Goal: Task Accomplishment & Management: Complete application form

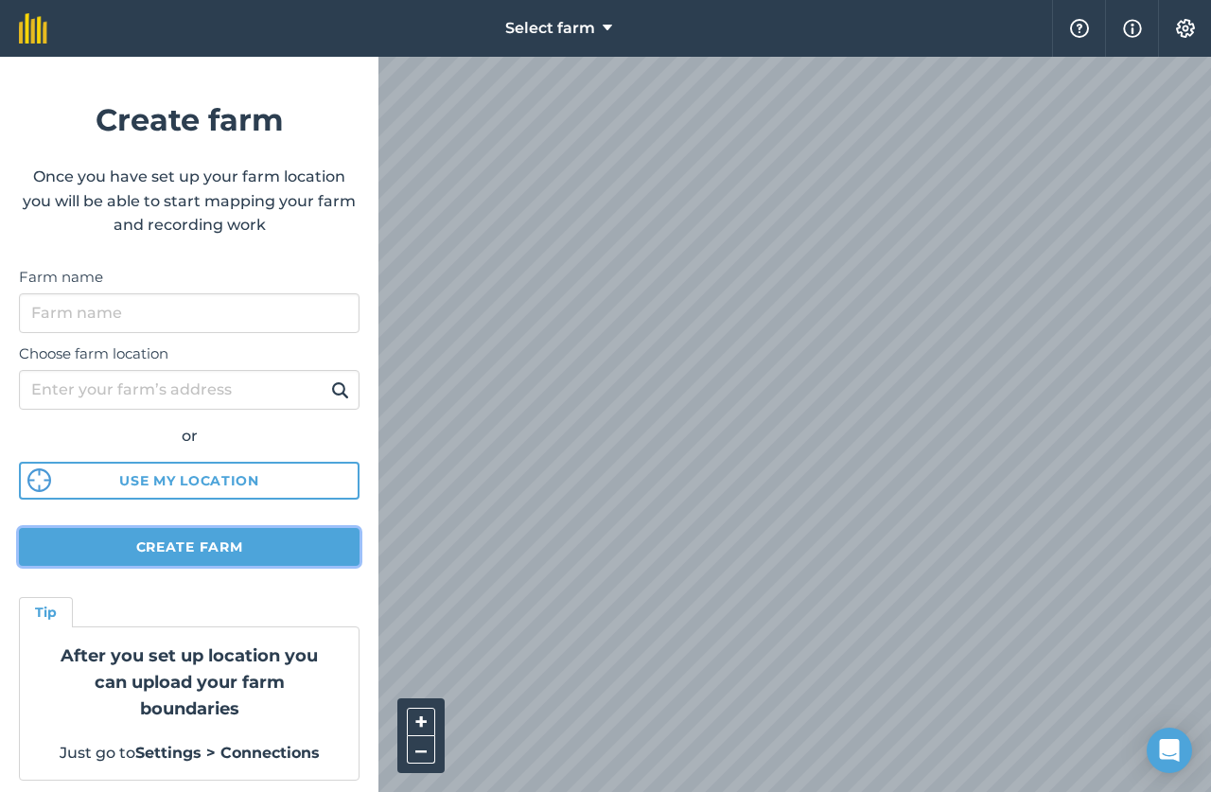
click at [180, 551] on button "Create farm" at bounding box center [189, 547] width 341 height 38
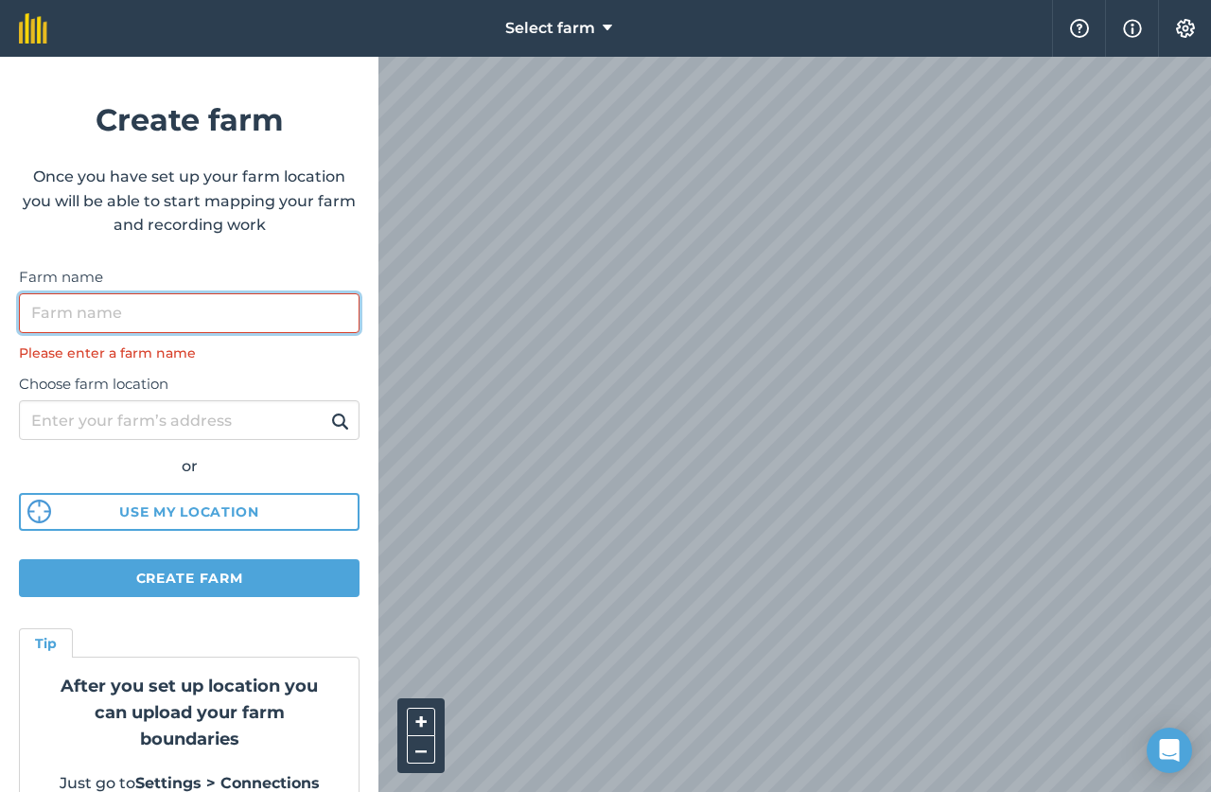
click at [156, 323] on input "Farm name" at bounding box center [189, 313] width 341 height 40
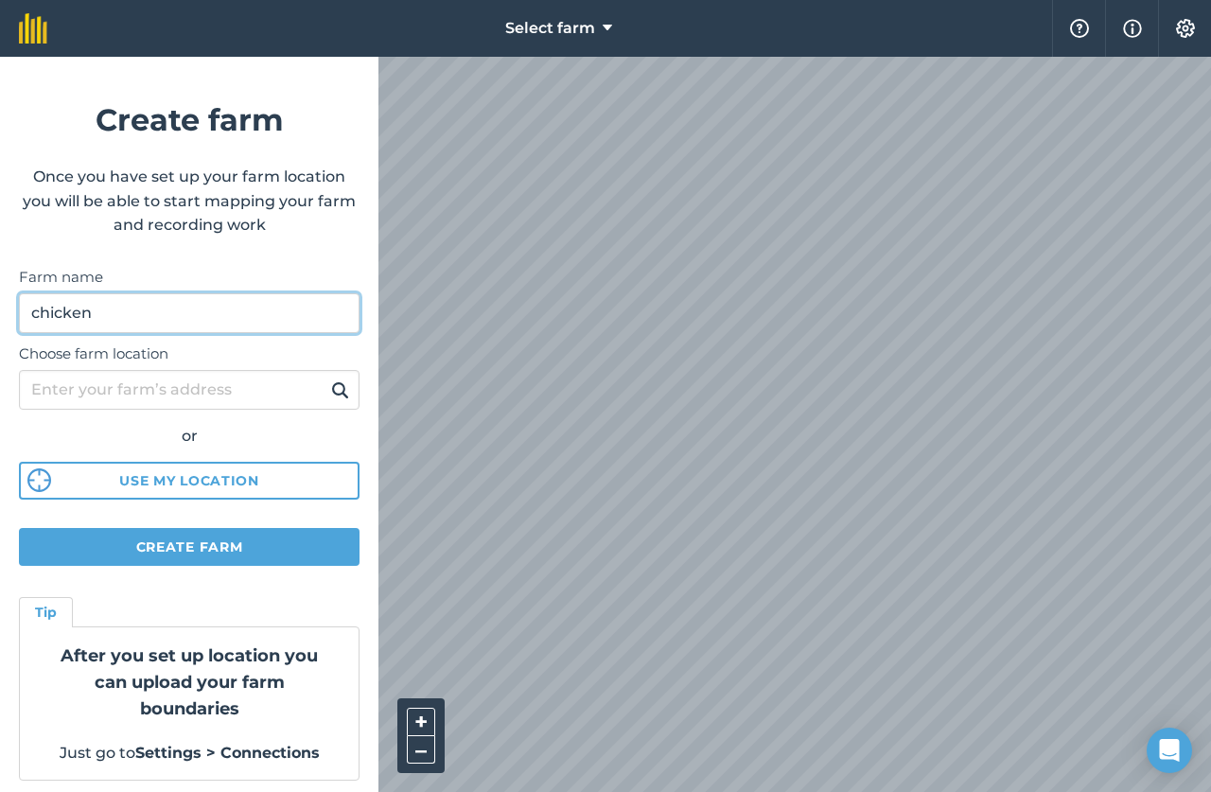
type input "chicken"
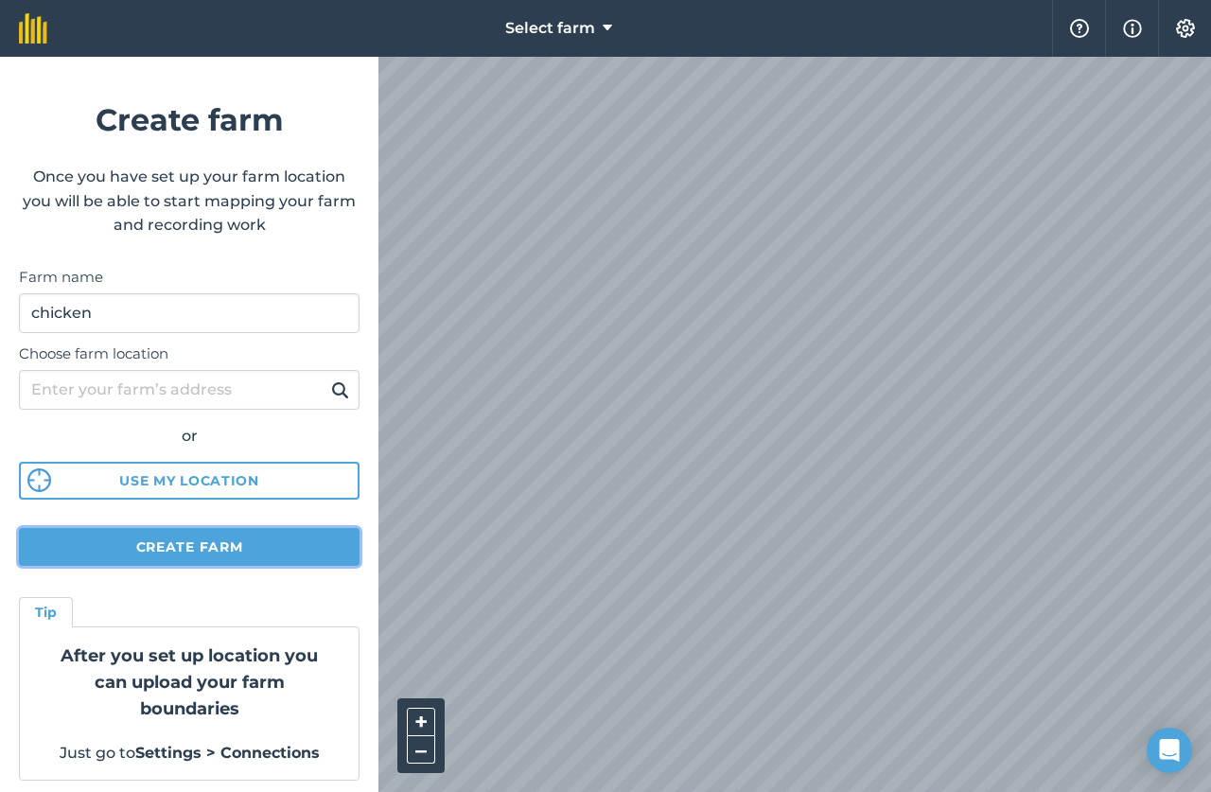
click at [212, 541] on button "Create farm" at bounding box center [189, 547] width 341 height 38
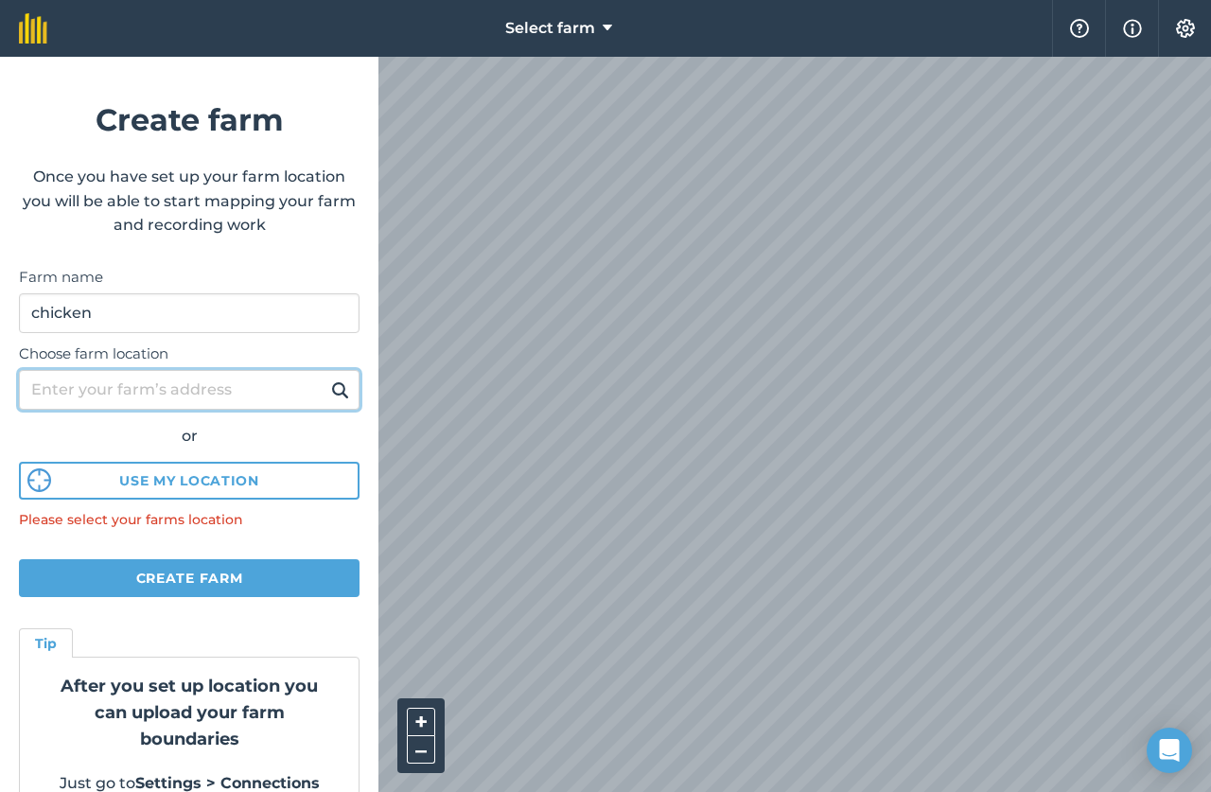
click at [142, 388] on input "Choose farm location" at bounding box center [189, 390] width 341 height 40
type input "[GEOGRAPHIC_DATA]"
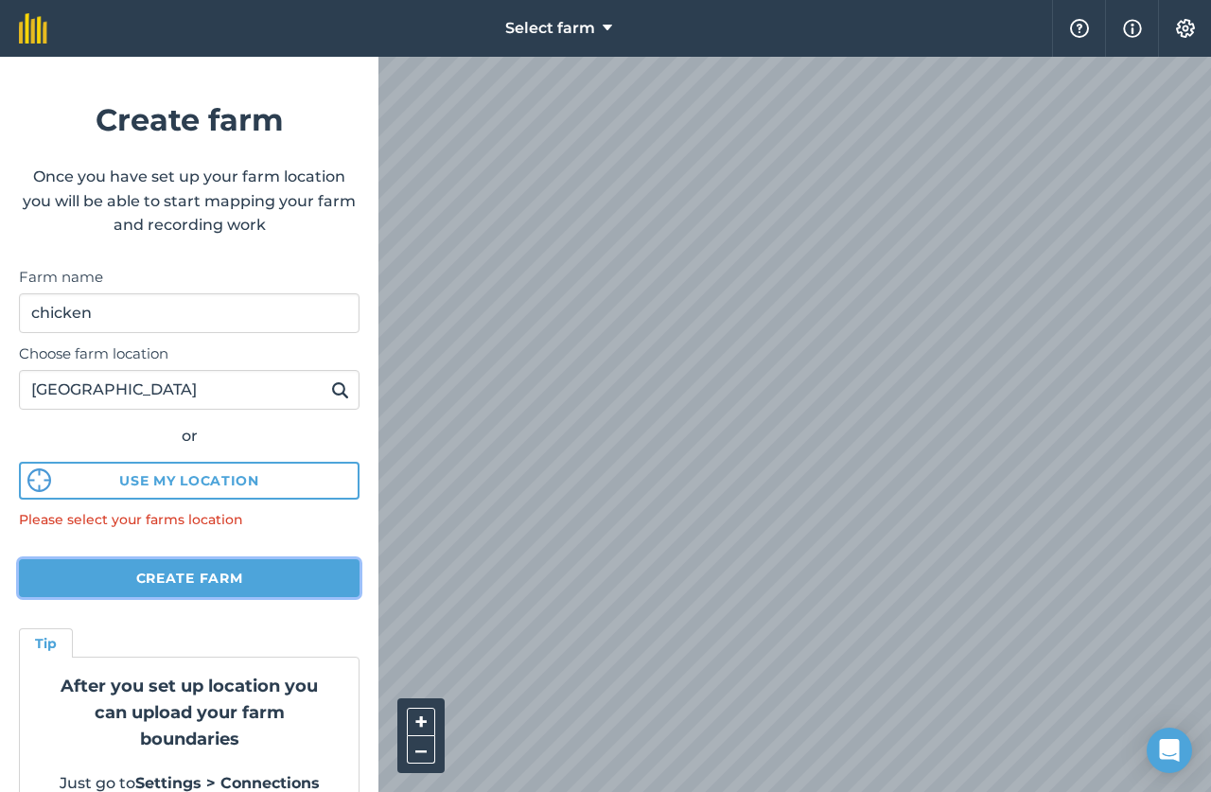
click at [164, 570] on button "Create farm" at bounding box center [189, 578] width 341 height 38
click at [100, 561] on button "Create farm" at bounding box center [189, 578] width 341 height 38
click at [100, 575] on button "Create farm" at bounding box center [189, 578] width 341 height 38
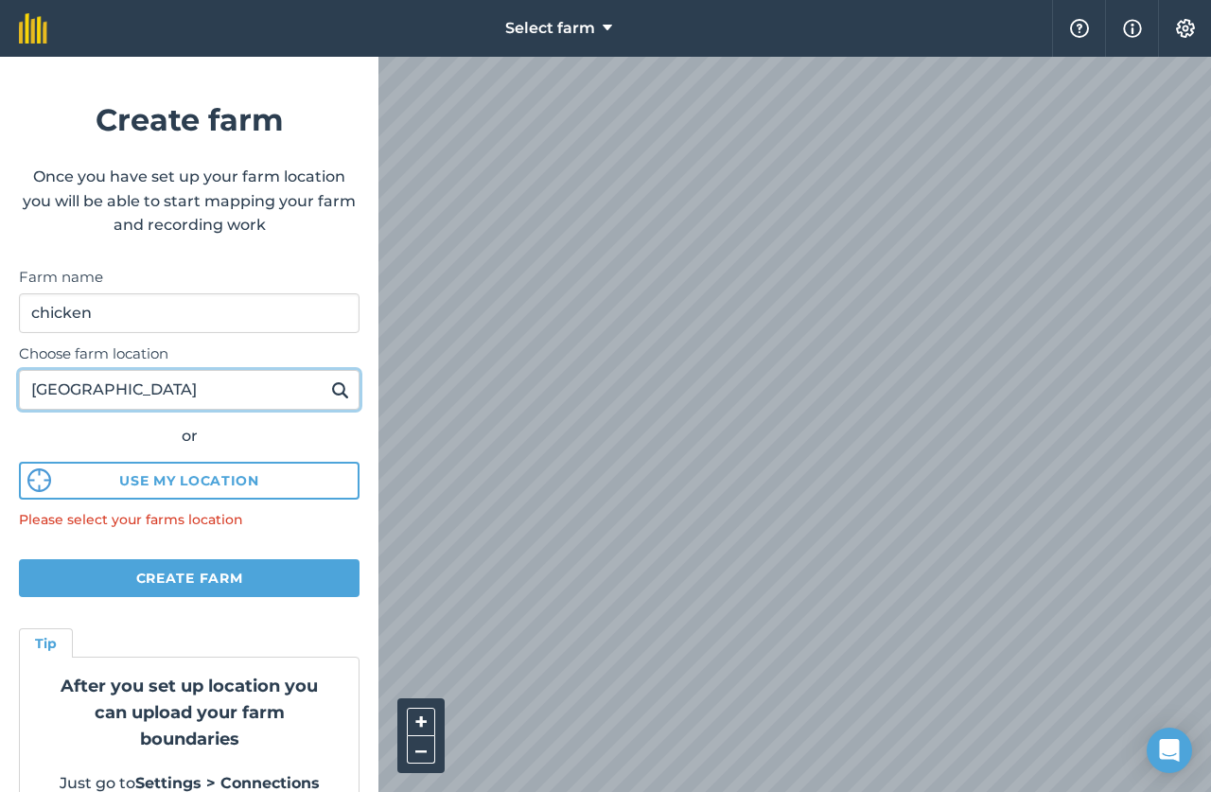
click at [90, 395] on input "[GEOGRAPHIC_DATA]" at bounding box center [189, 390] width 341 height 40
click at [331, 388] on img at bounding box center [340, 389] width 18 height 23
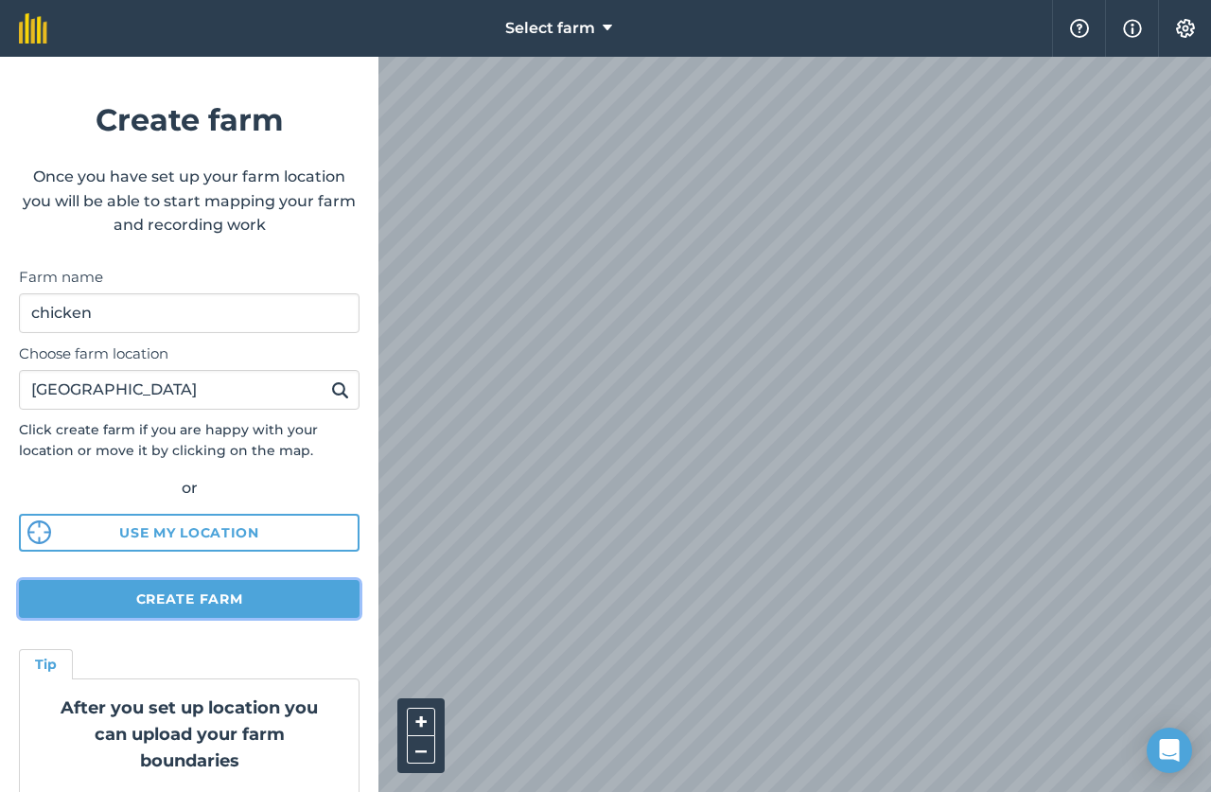
click at [197, 608] on button "Create farm" at bounding box center [189, 599] width 341 height 38
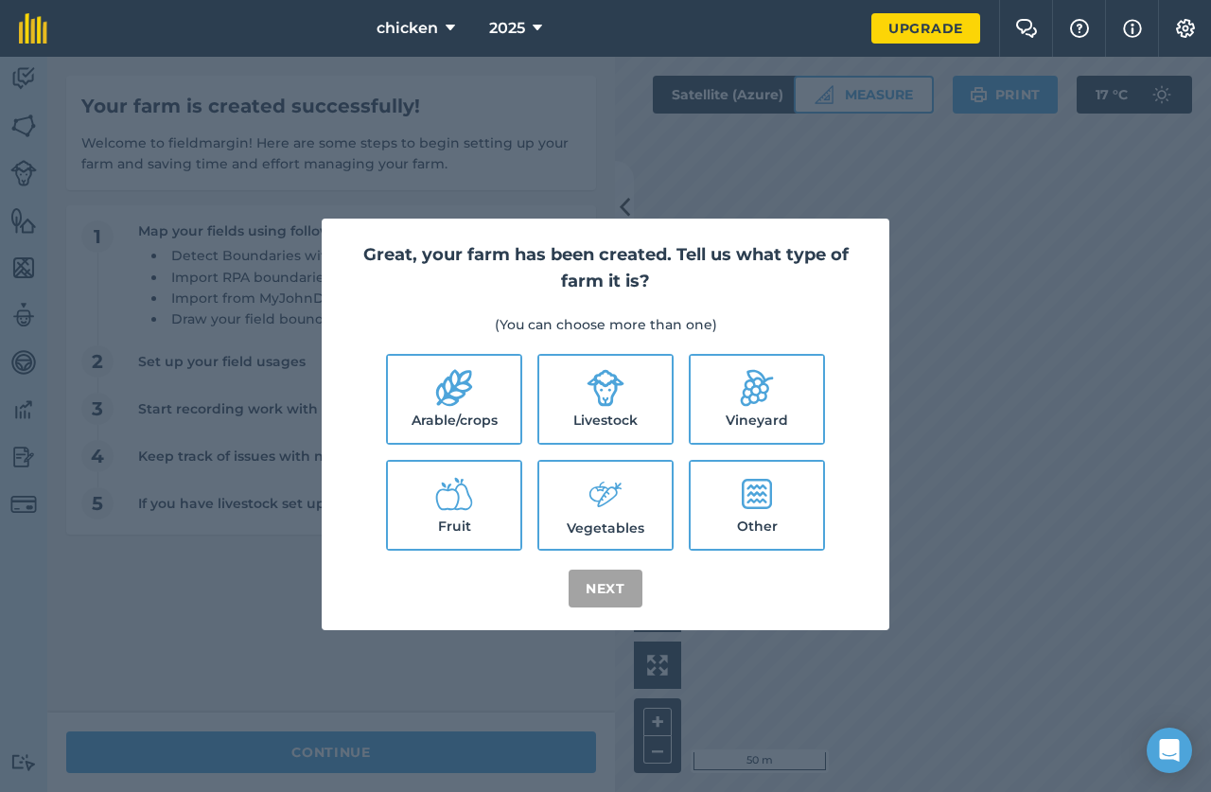
click at [744, 507] on icon at bounding box center [757, 494] width 30 height 30
checkbox input "true"
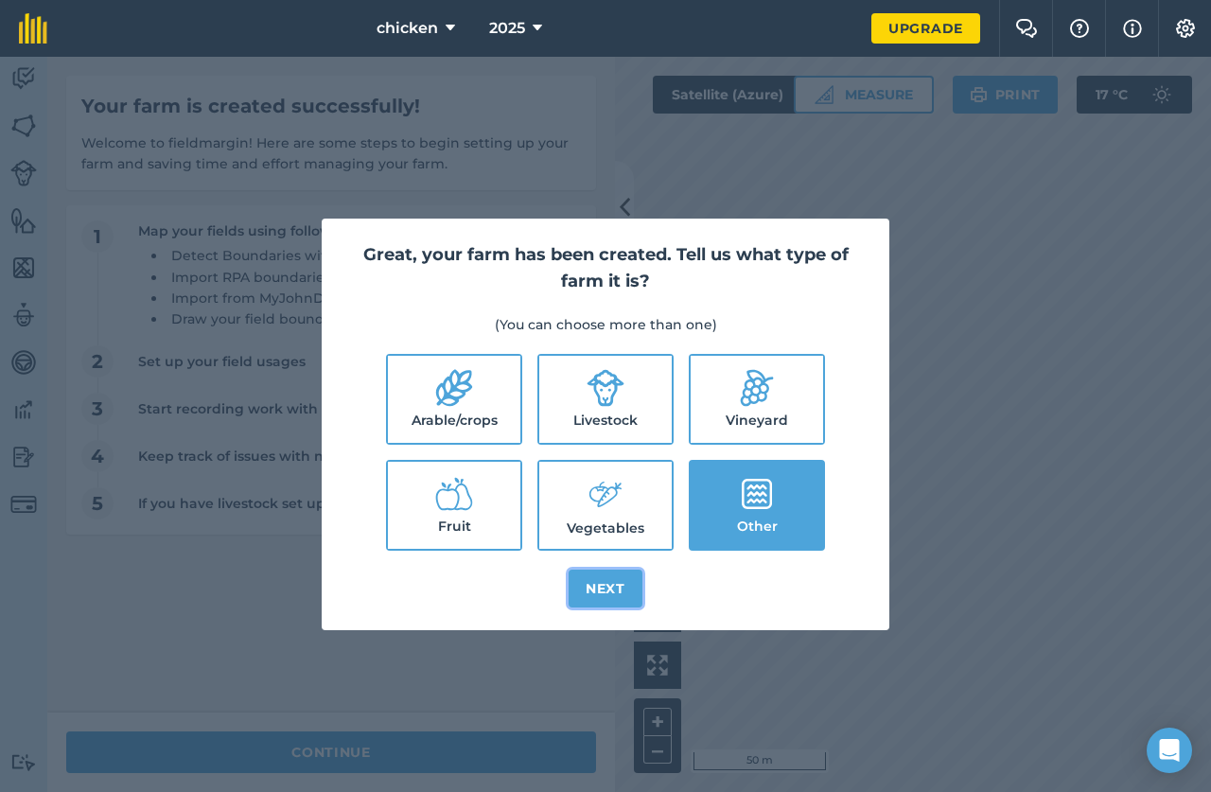
click at [604, 591] on button "Next" at bounding box center [606, 588] width 74 height 38
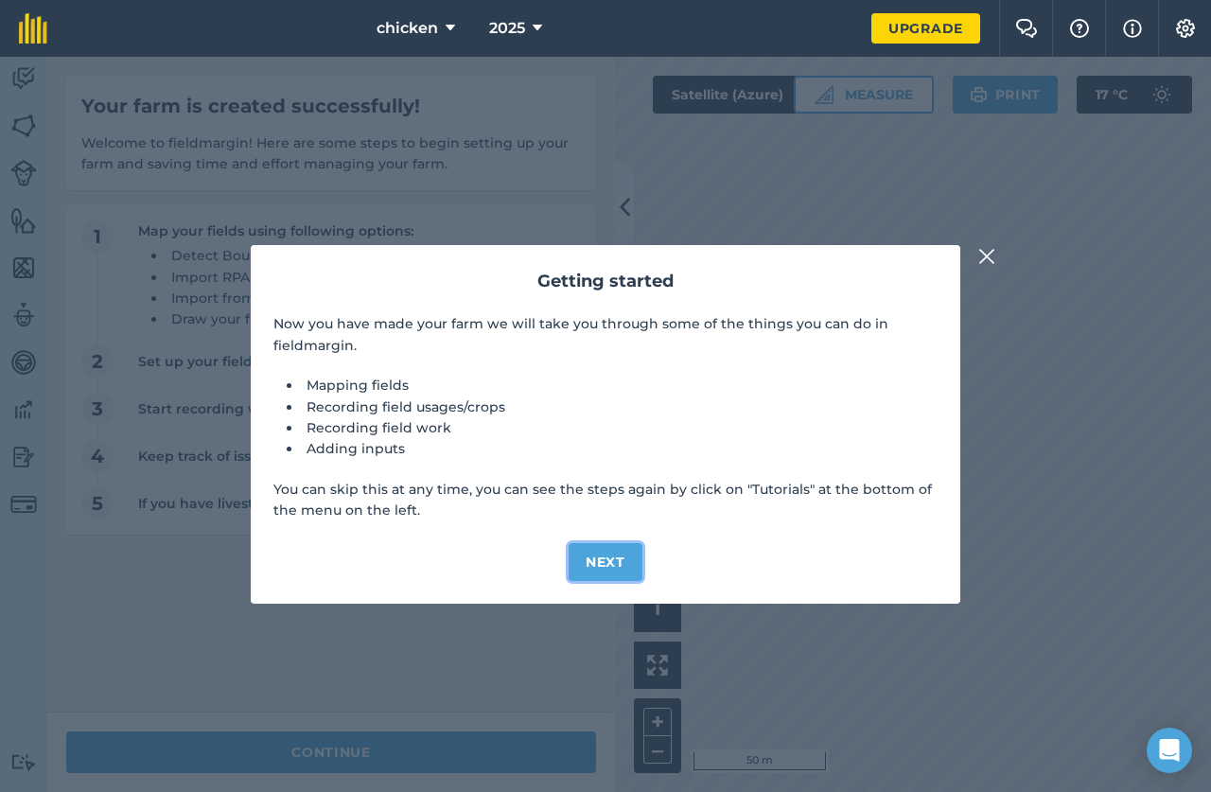
click at [602, 567] on button "Next" at bounding box center [606, 562] width 74 height 38
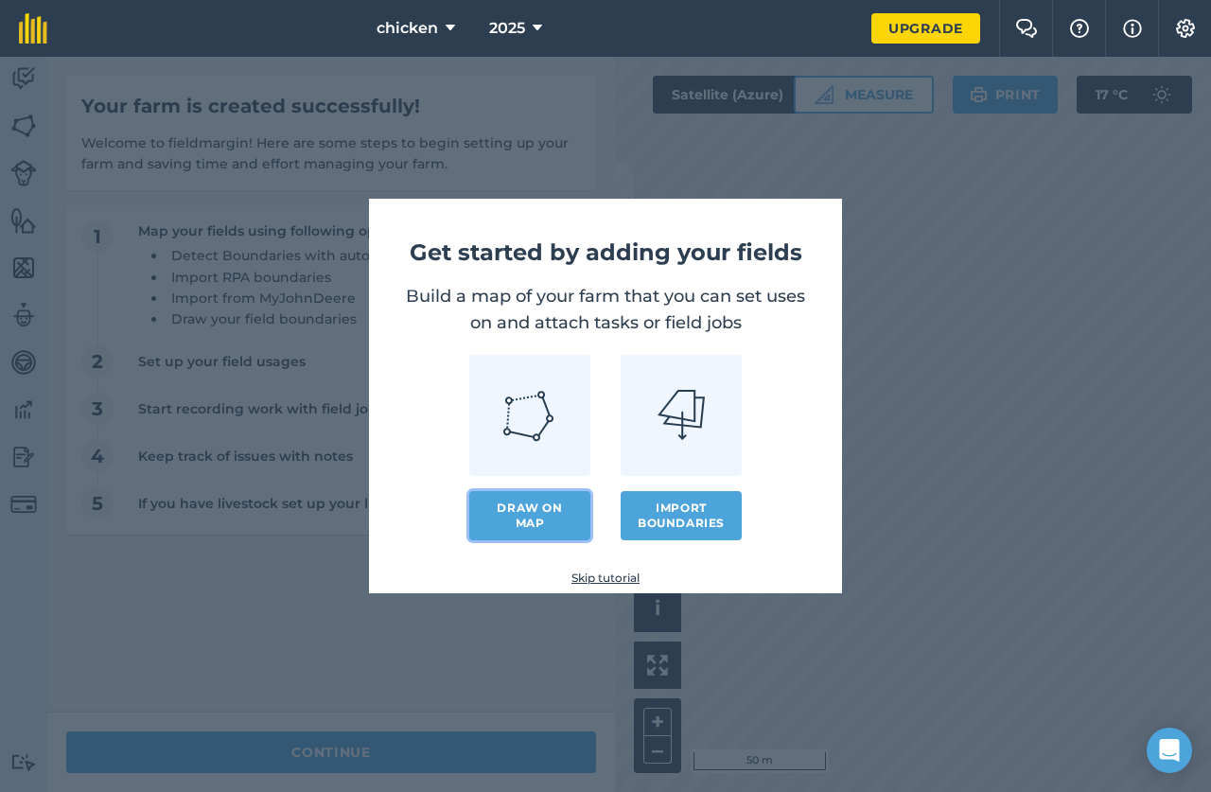
click at [552, 514] on link "Draw on map" at bounding box center [529, 515] width 121 height 49
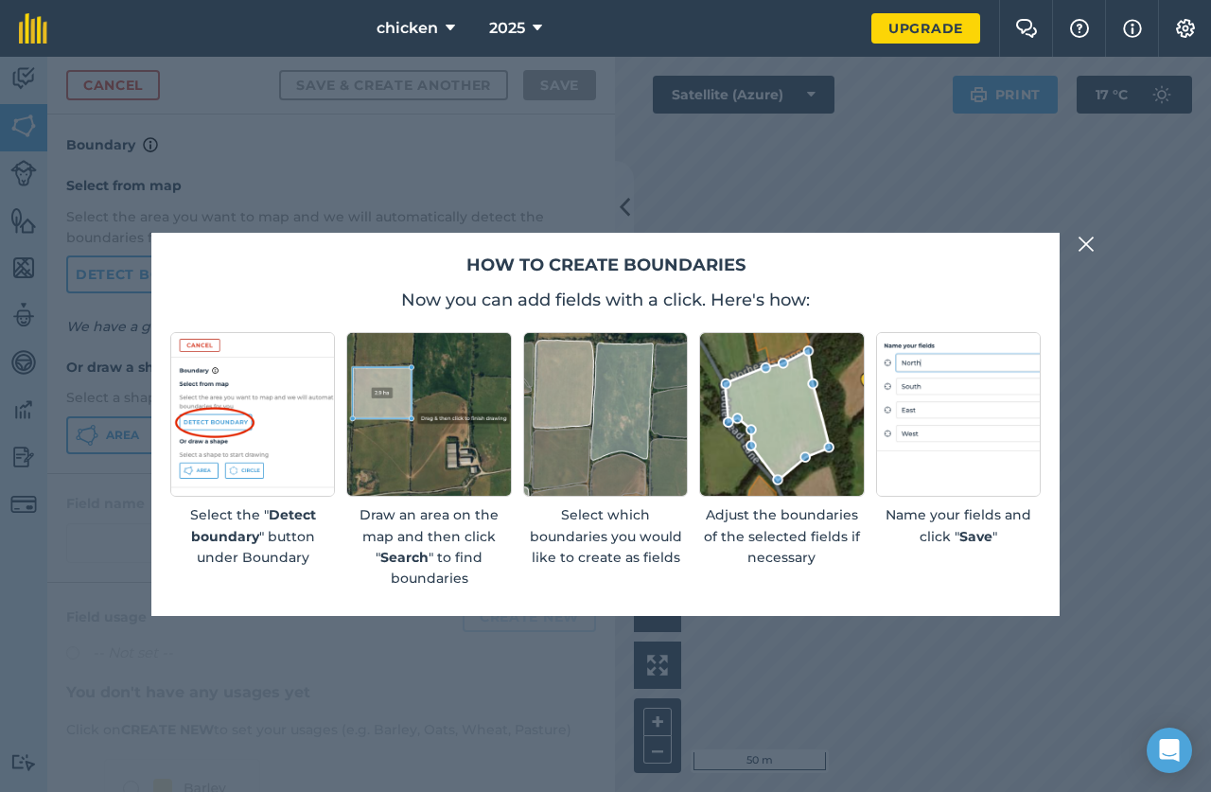
click at [1079, 242] on img at bounding box center [1085, 244] width 17 height 23
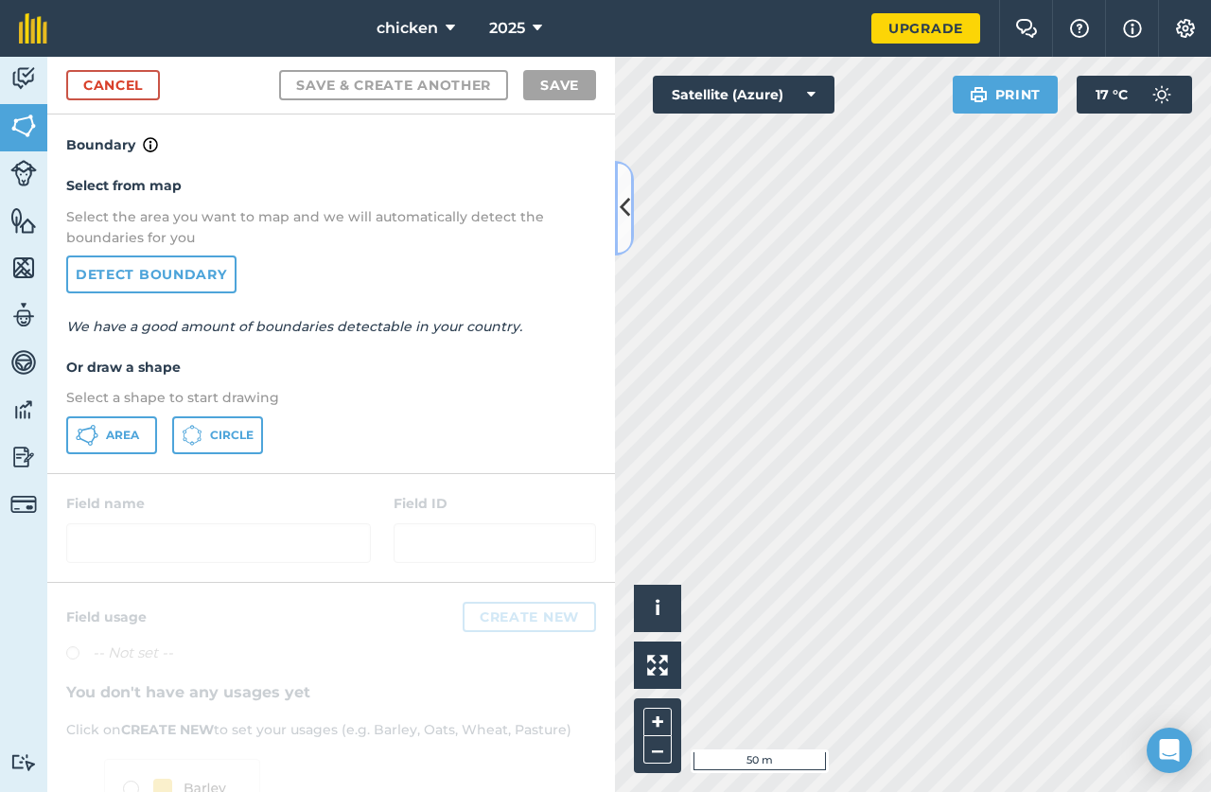
click at [627, 218] on icon at bounding box center [625, 207] width 10 height 33
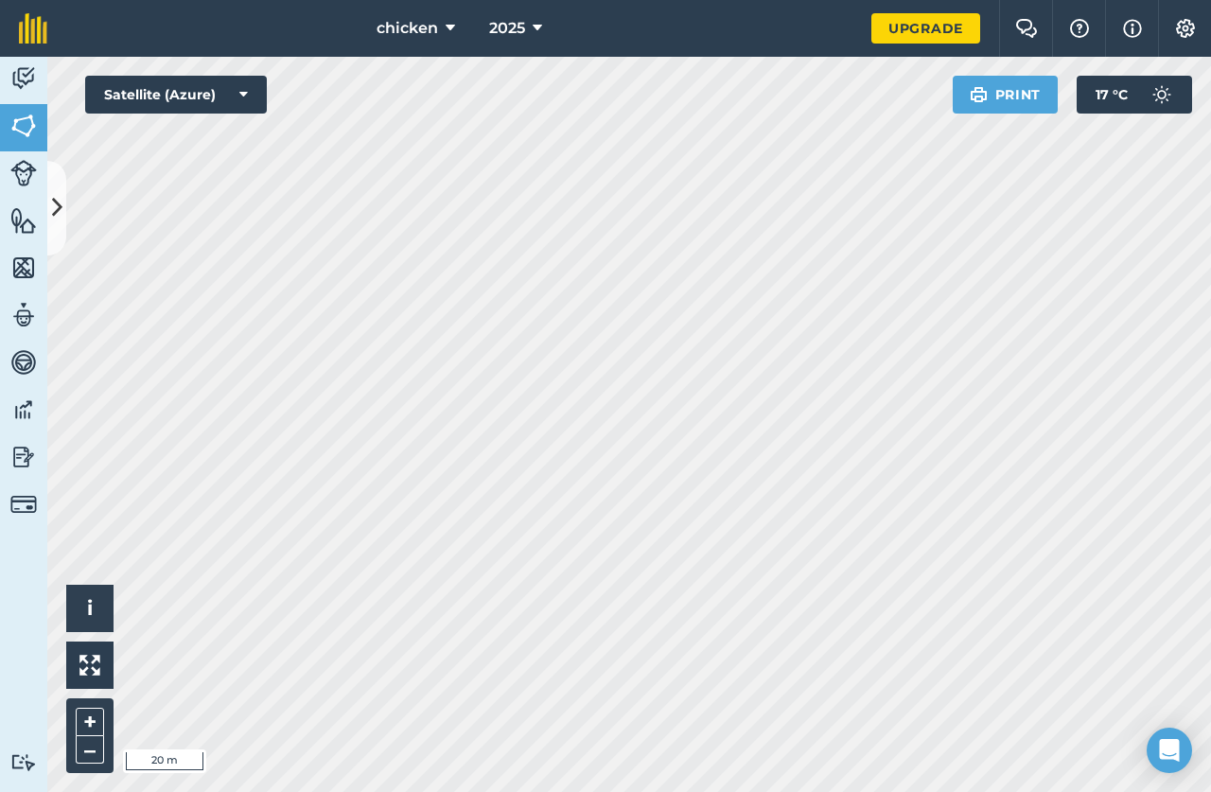
click at [726, 791] on html "chicken 2025 Upgrade Farm Chat Help Info Settings Map printing is not available…" at bounding box center [605, 396] width 1211 height 792
click at [718, 791] on html "chicken 2025 Upgrade Farm Chat Help Info Settings Map printing is not available…" at bounding box center [605, 396] width 1211 height 792
click at [29, 115] on img at bounding box center [23, 126] width 26 height 28
click at [823, 96] on img at bounding box center [823, 94] width 19 height 19
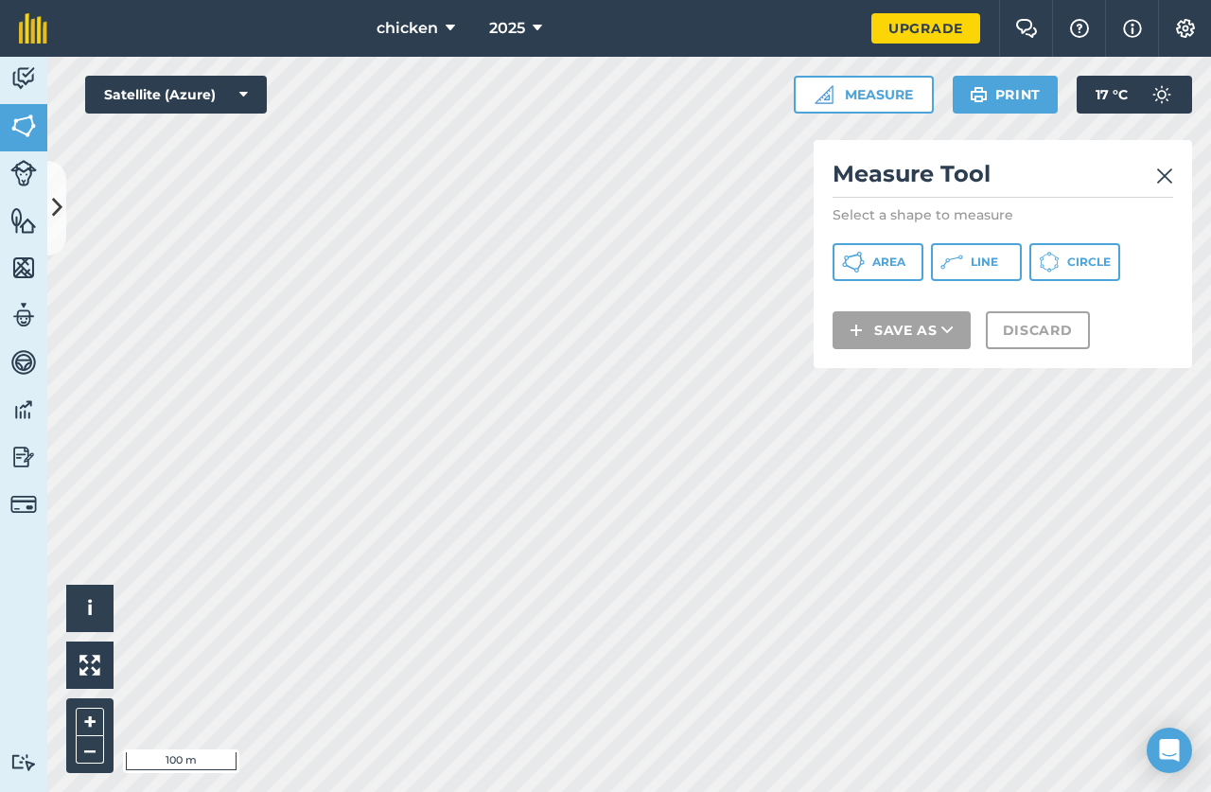
click at [1157, 178] on img at bounding box center [1164, 176] width 17 height 23
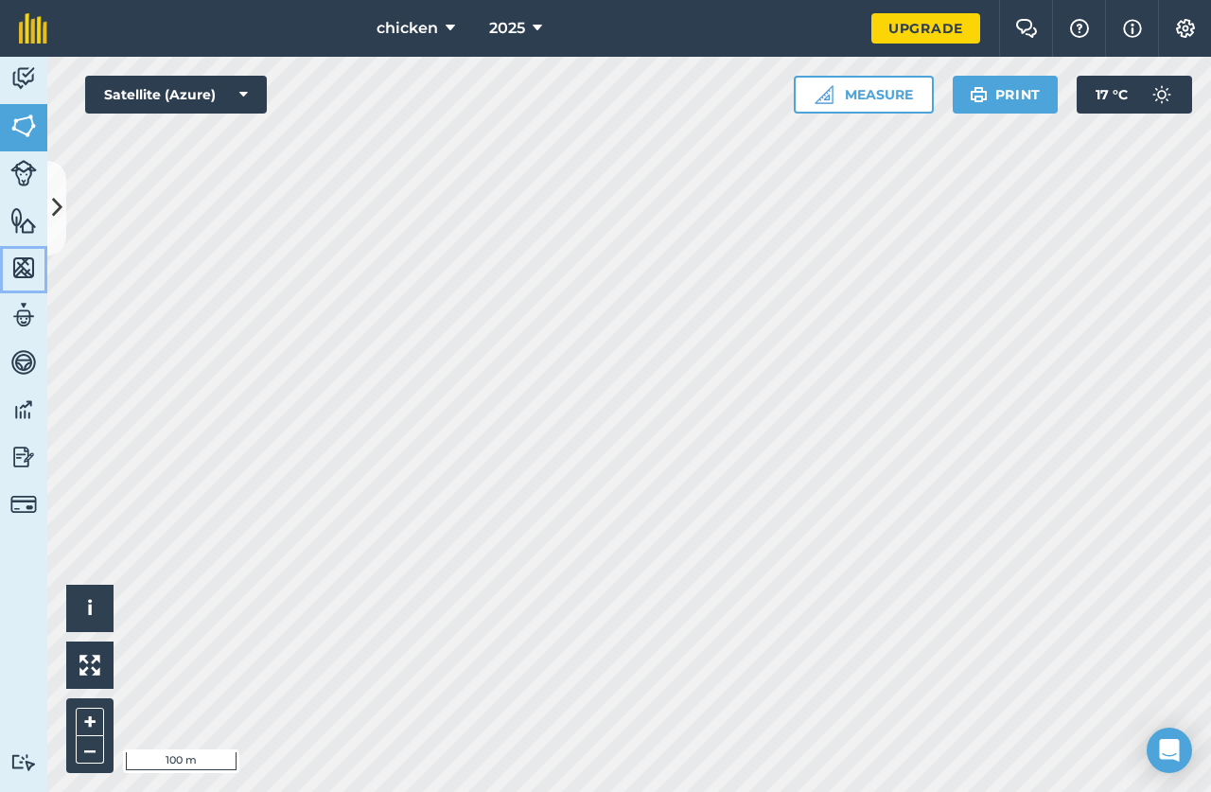
click at [25, 266] on img at bounding box center [23, 268] width 26 height 28
click at [23, 216] on img at bounding box center [23, 220] width 26 height 28
click at [22, 156] on link "Livestock" at bounding box center [23, 174] width 47 height 47
click at [28, 461] on img at bounding box center [23, 457] width 26 height 28
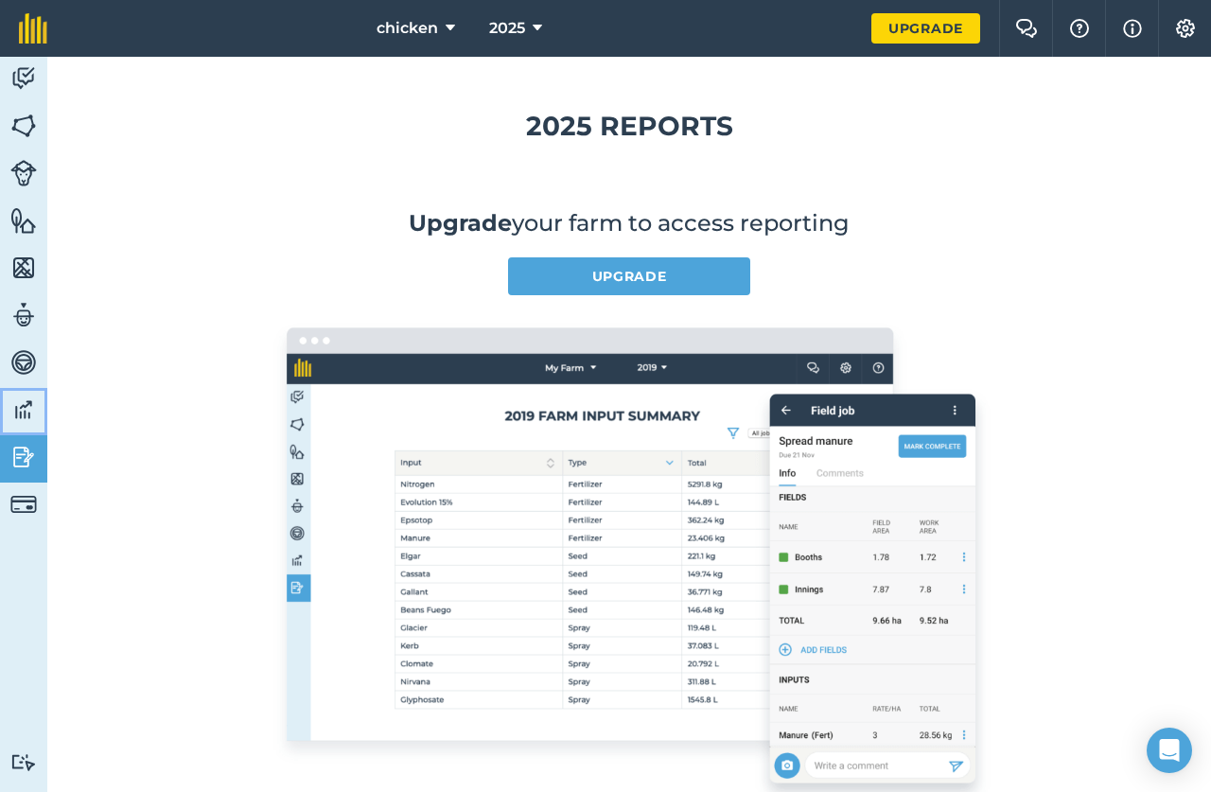
click at [18, 406] on img at bounding box center [23, 409] width 26 height 28
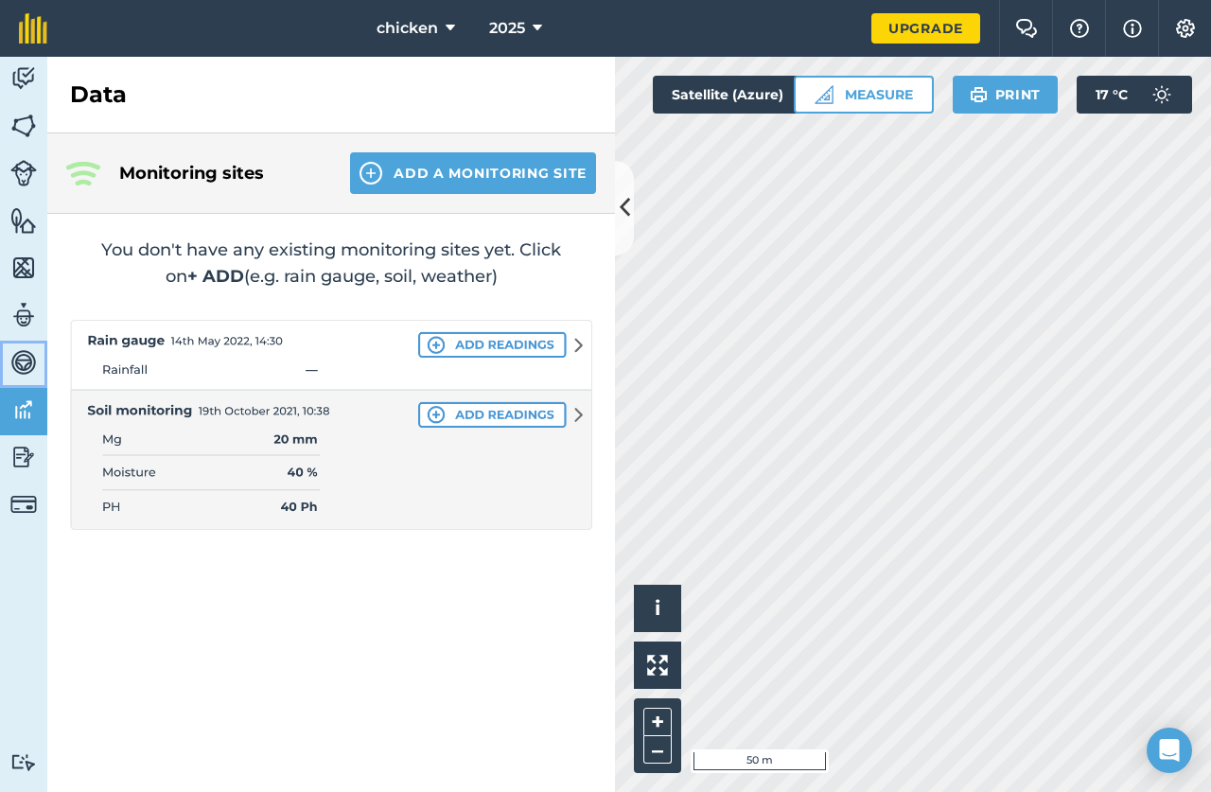
click at [26, 354] on img at bounding box center [23, 362] width 26 height 28
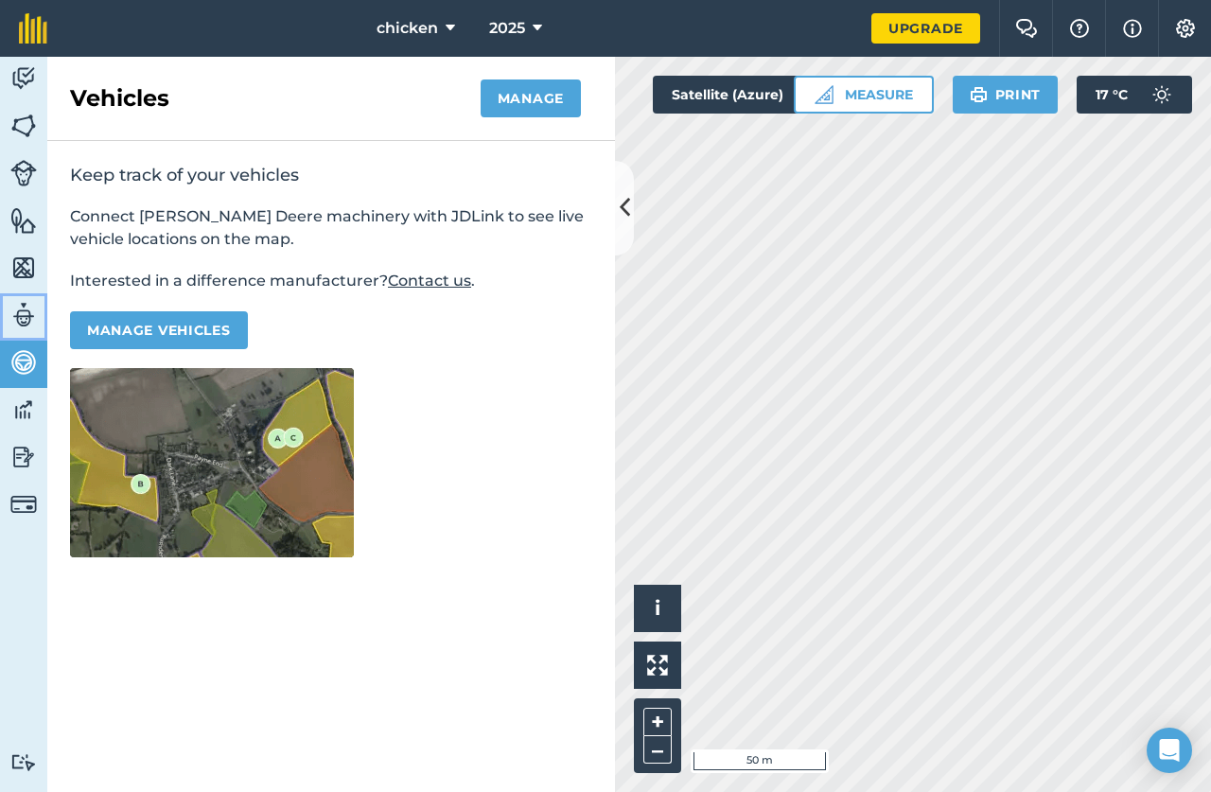
click at [26, 309] on img at bounding box center [23, 315] width 26 height 28
select select "MEMBER"
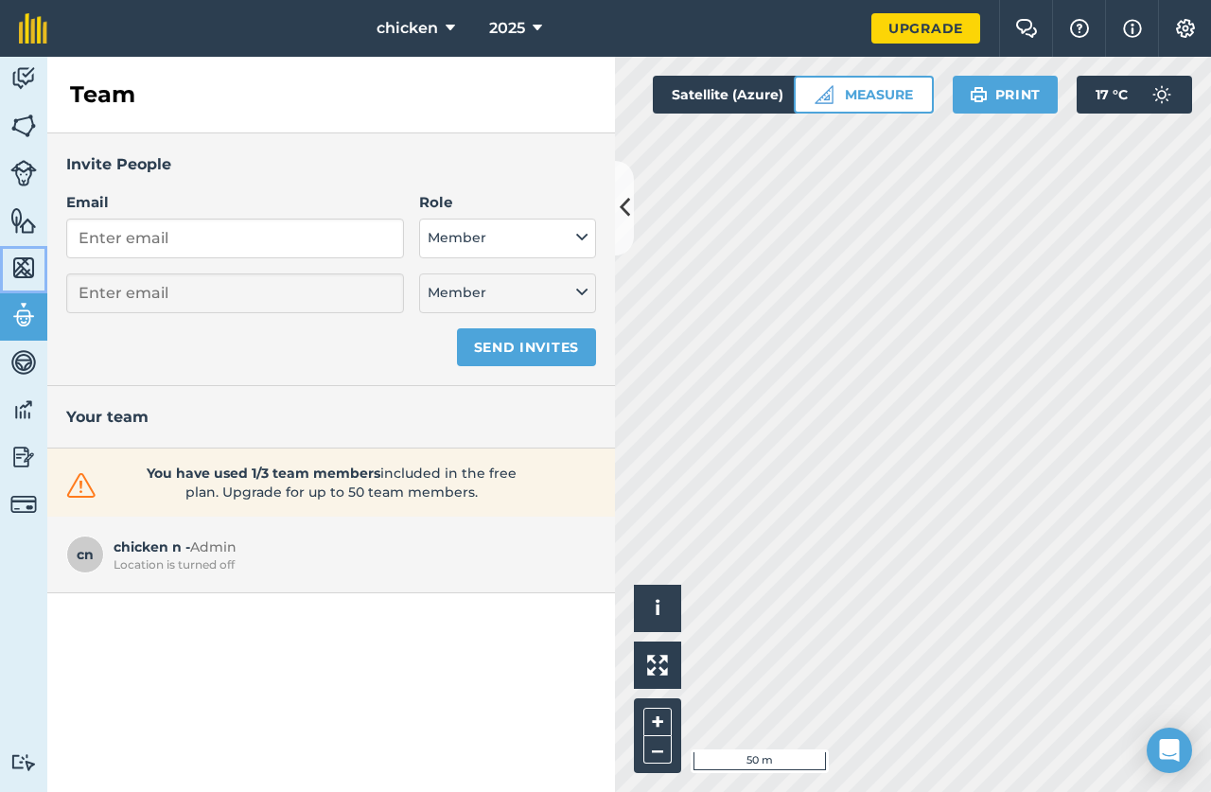
click at [24, 254] on img at bounding box center [23, 268] width 26 height 28
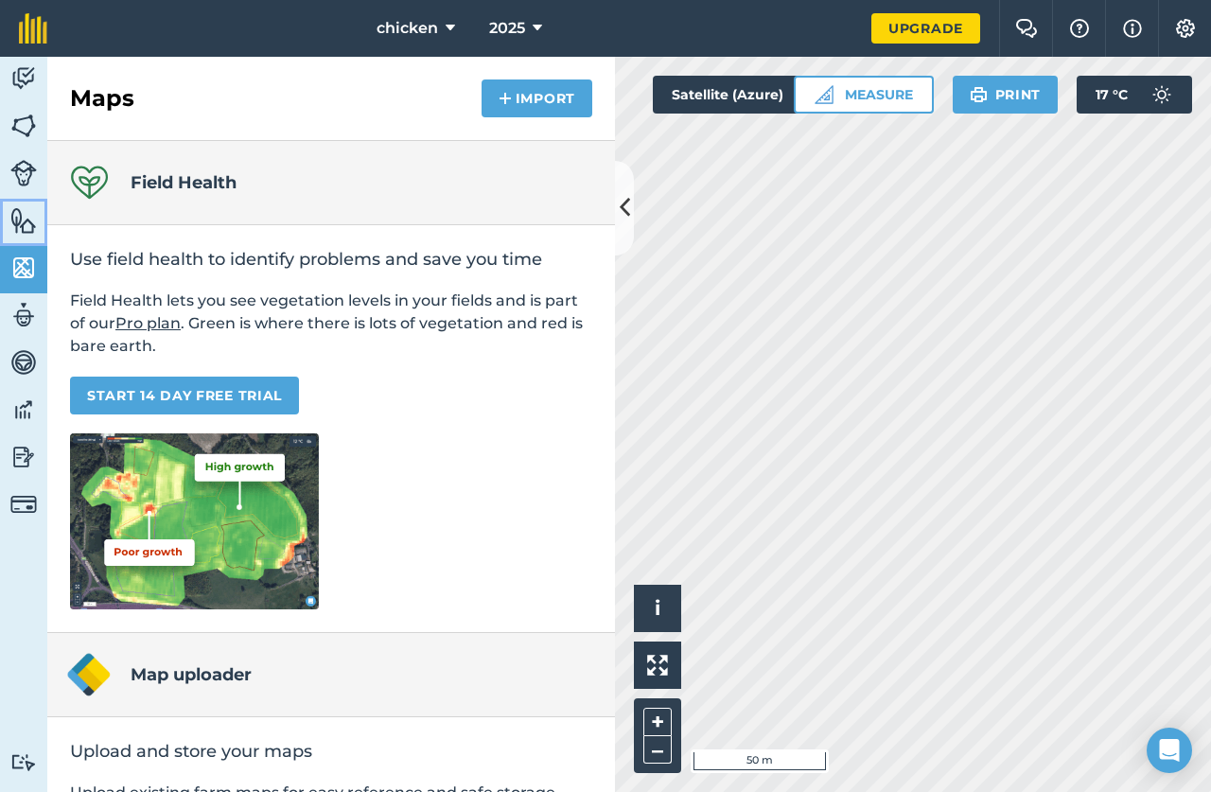
click at [24, 217] on img at bounding box center [23, 220] width 26 height 28
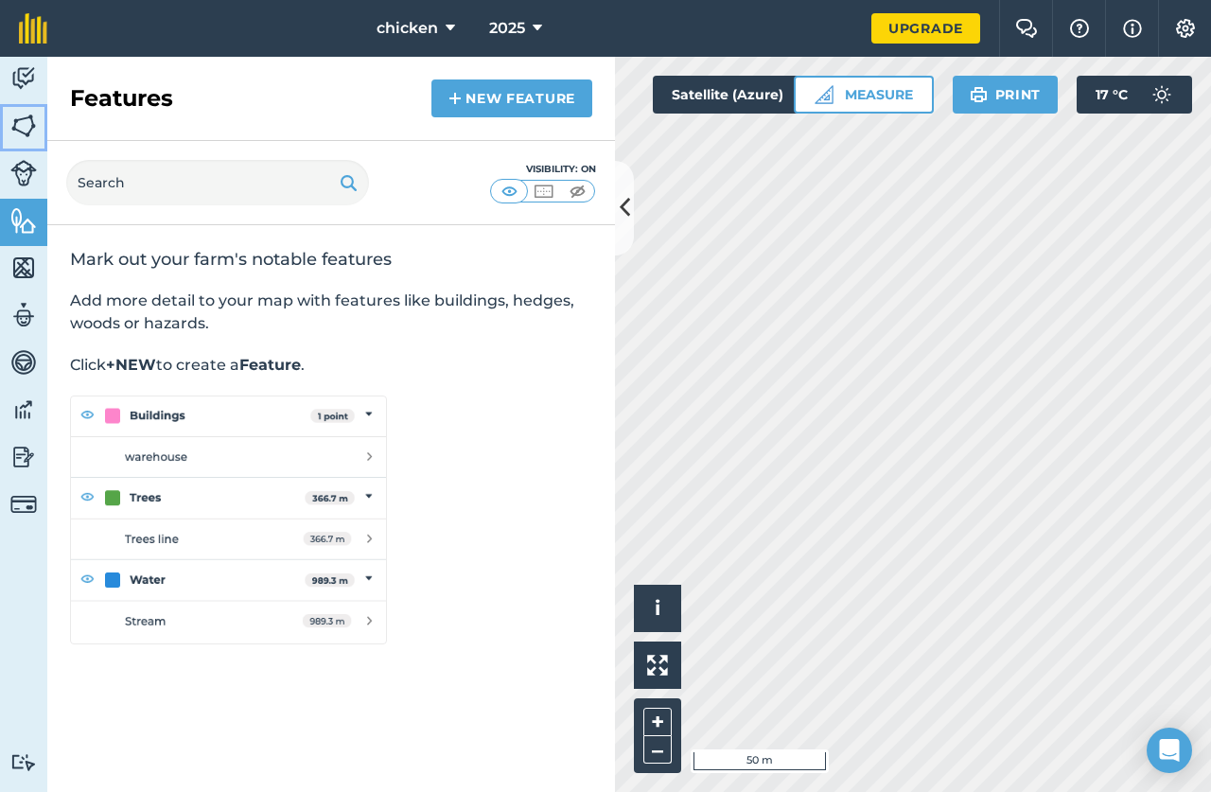
click at [28, 147] on link "Fields" at bounding box center [23, 127] width 47 height 47
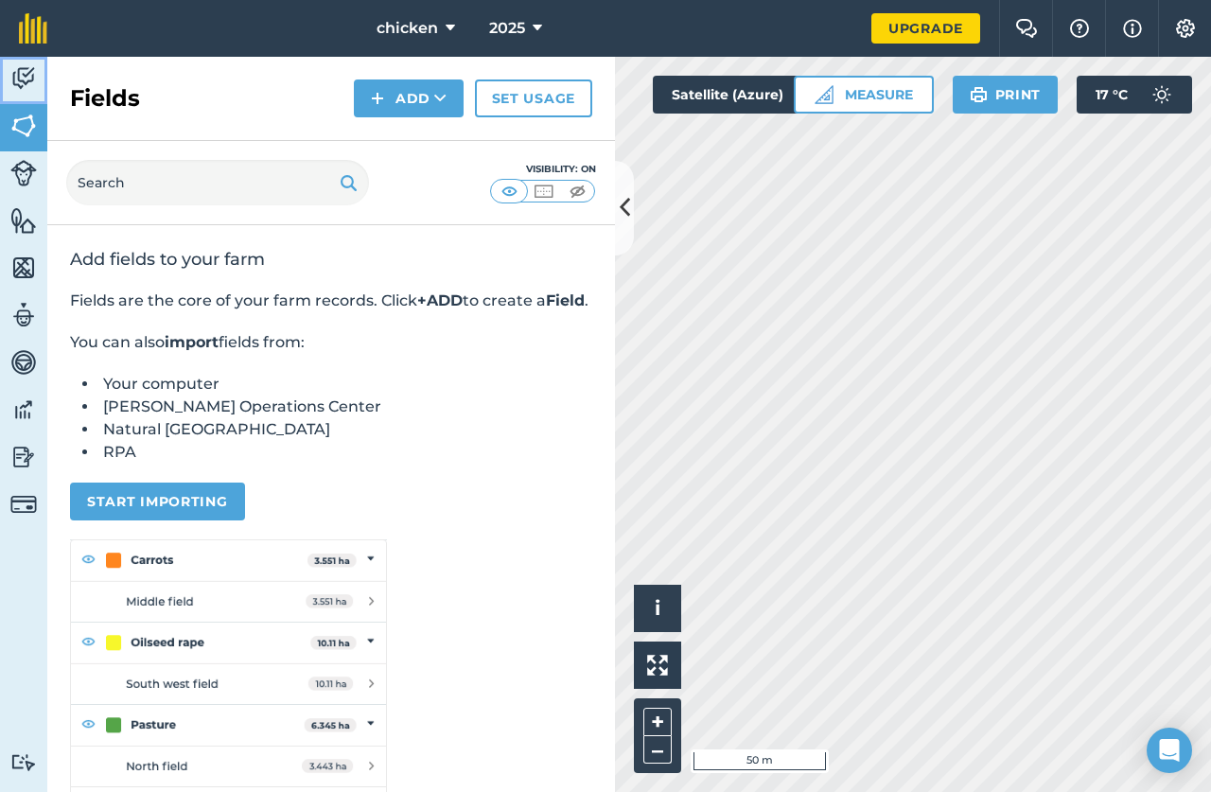
click at [20, 77] on img at bounding box center [23, 78] width 26 height 28
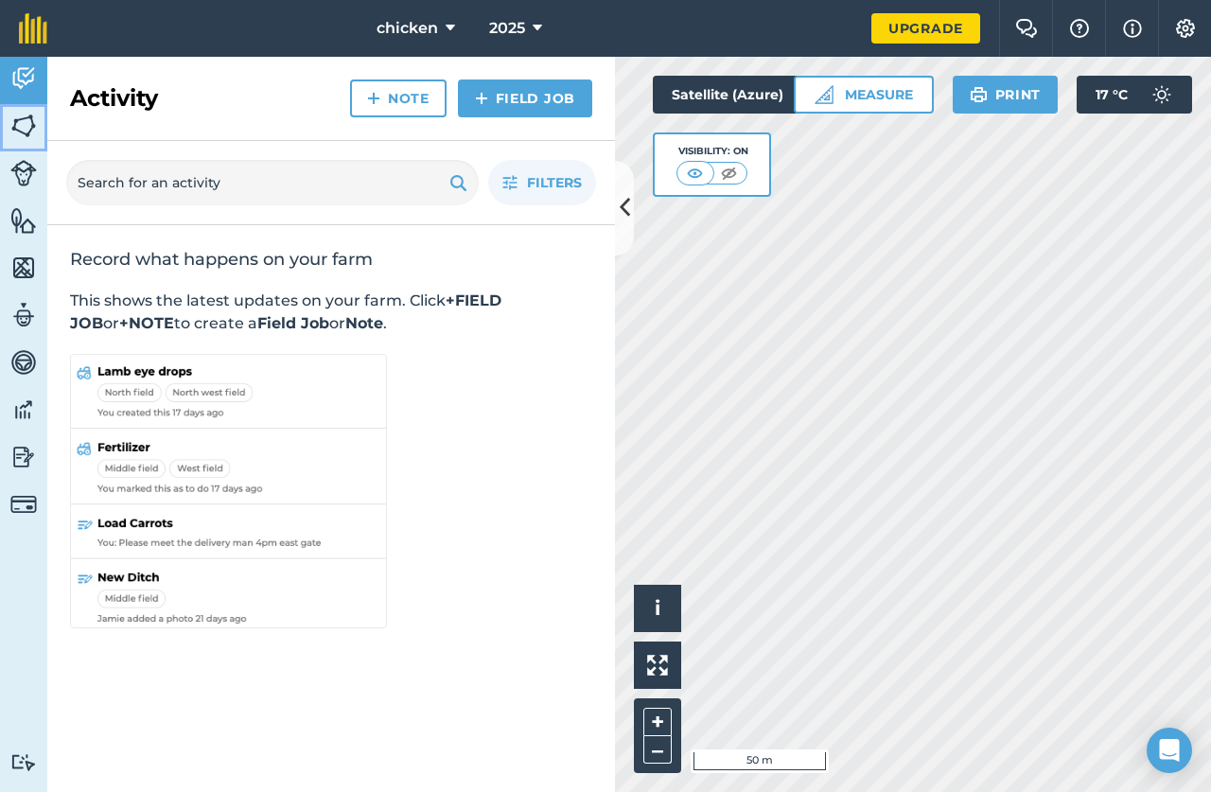
click at [23, 121] on img at bounding box center [23, 126] width 26 height 28
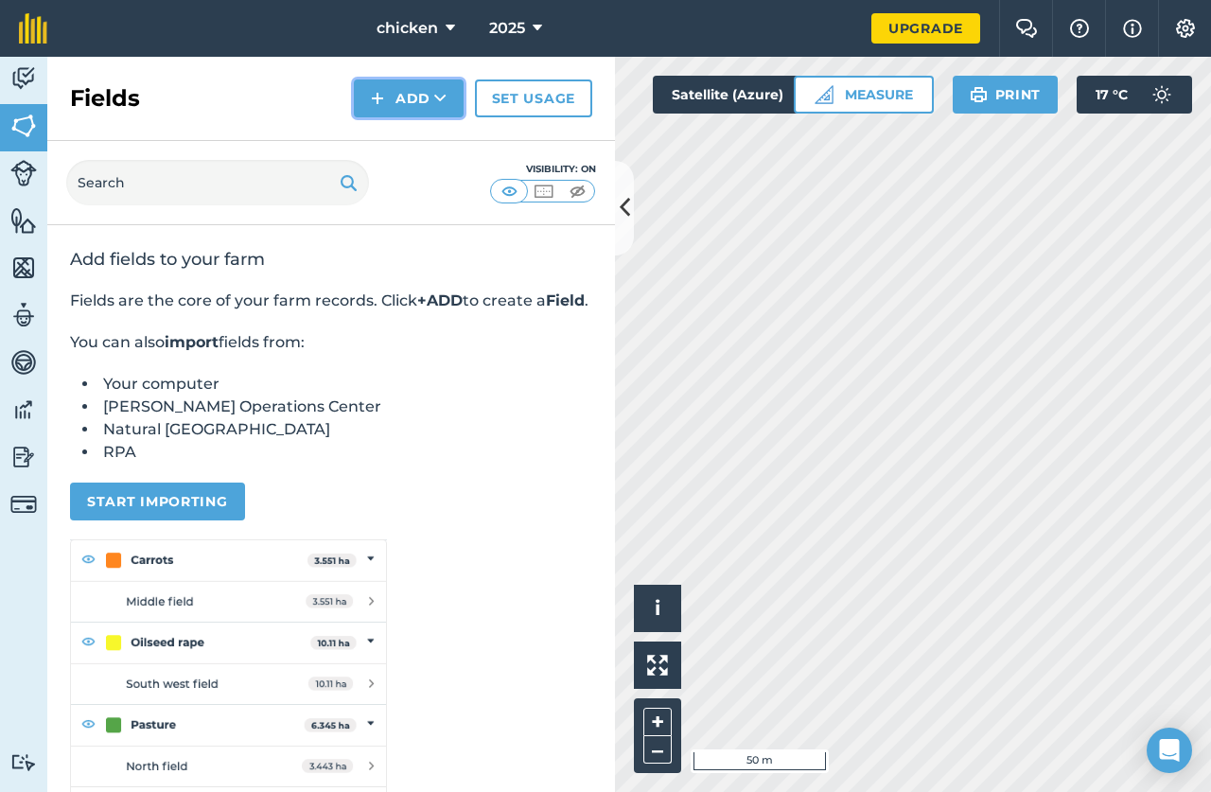
click at [414, 83] on button "Add" at bounding box center [409, 98] width 110 height 38
click at [404, 143] on link "Draw" at bounding box center [409, 141] width 104 height 42
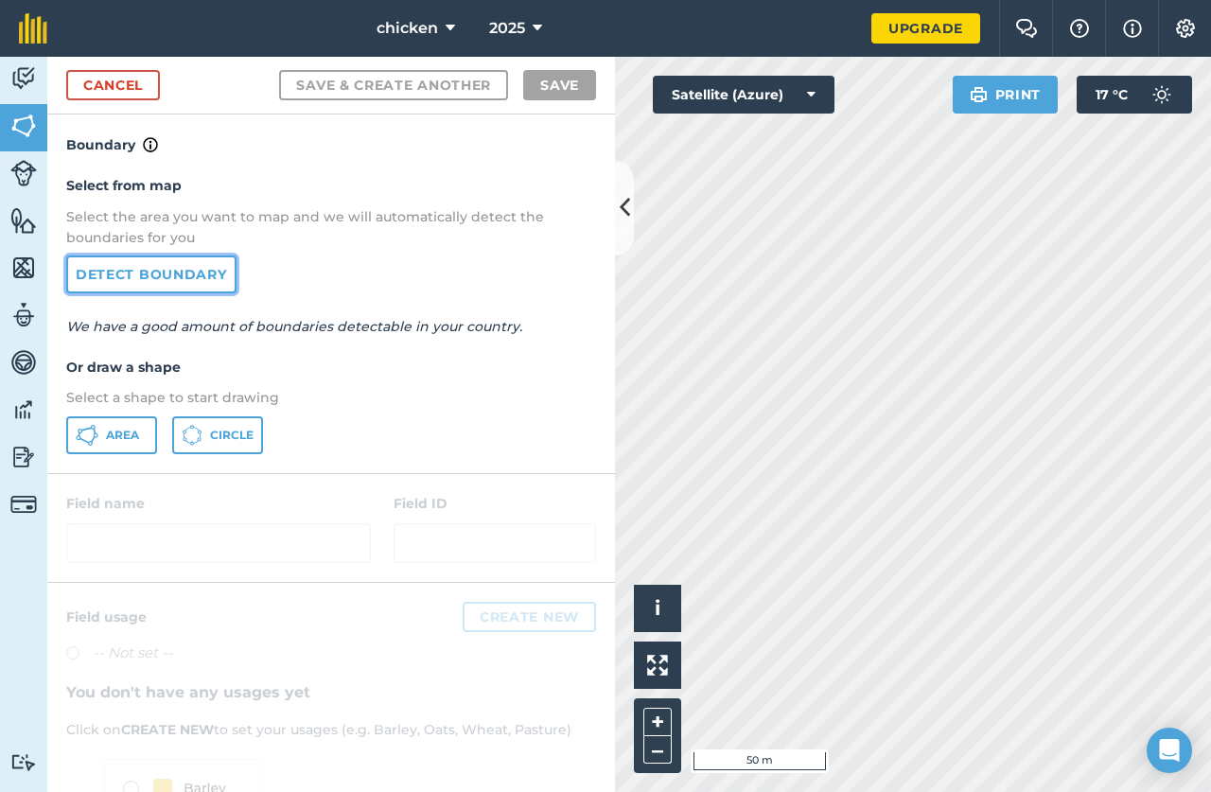
click at [134, 271] on link "Detect boundary" at bounding box center [151, 274] width 170 height 38
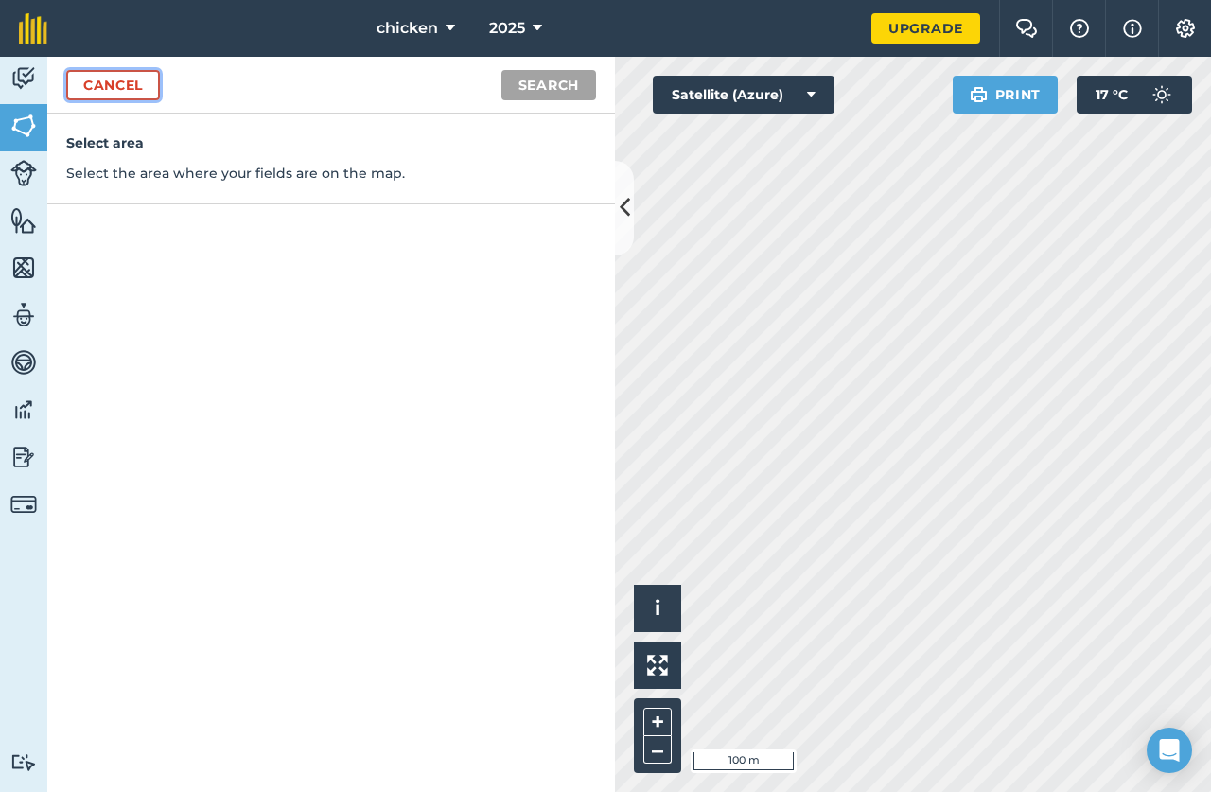
click at [94, 87] on link "Cancel" at bounding box center [113, 85] width 94 height 30
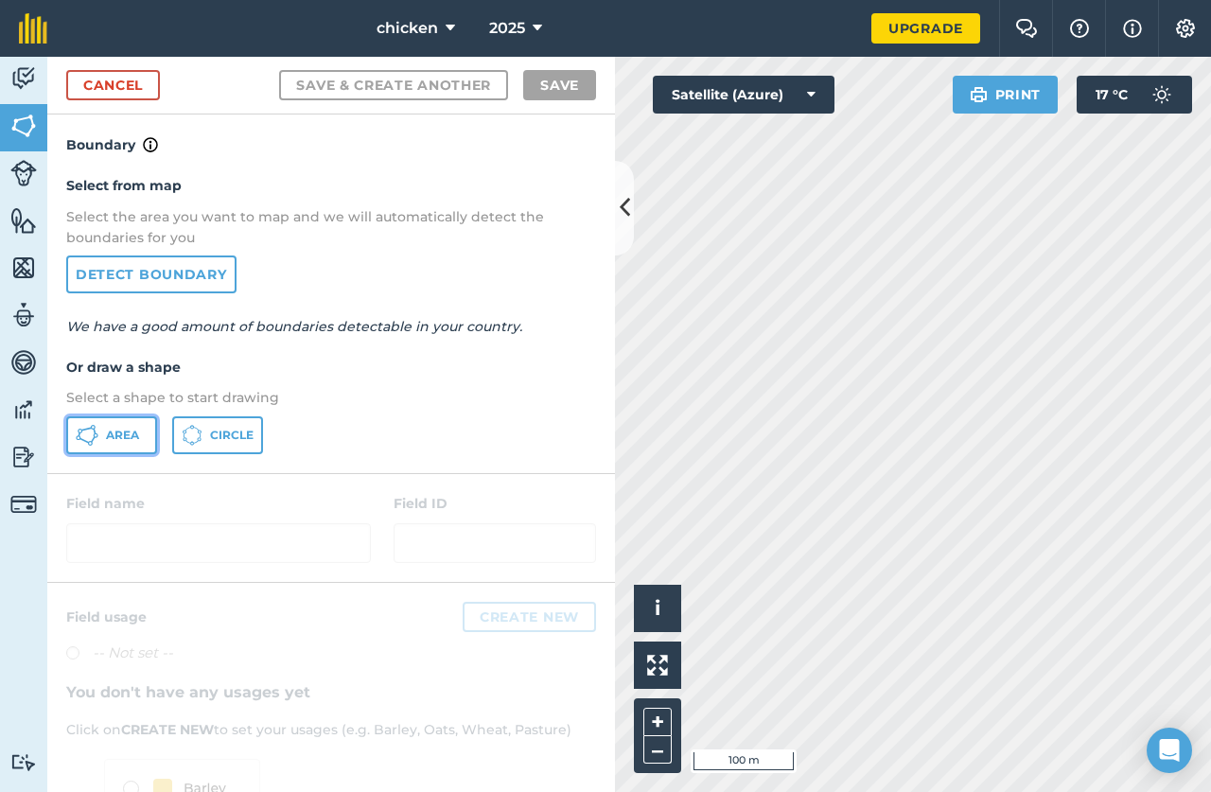
click at [89, 441] on icon at bounding box center [87, 435] width 23 height 23
click at [129, 96] on link "Cancel" at bounding box center [113, 85] width 94 height 30
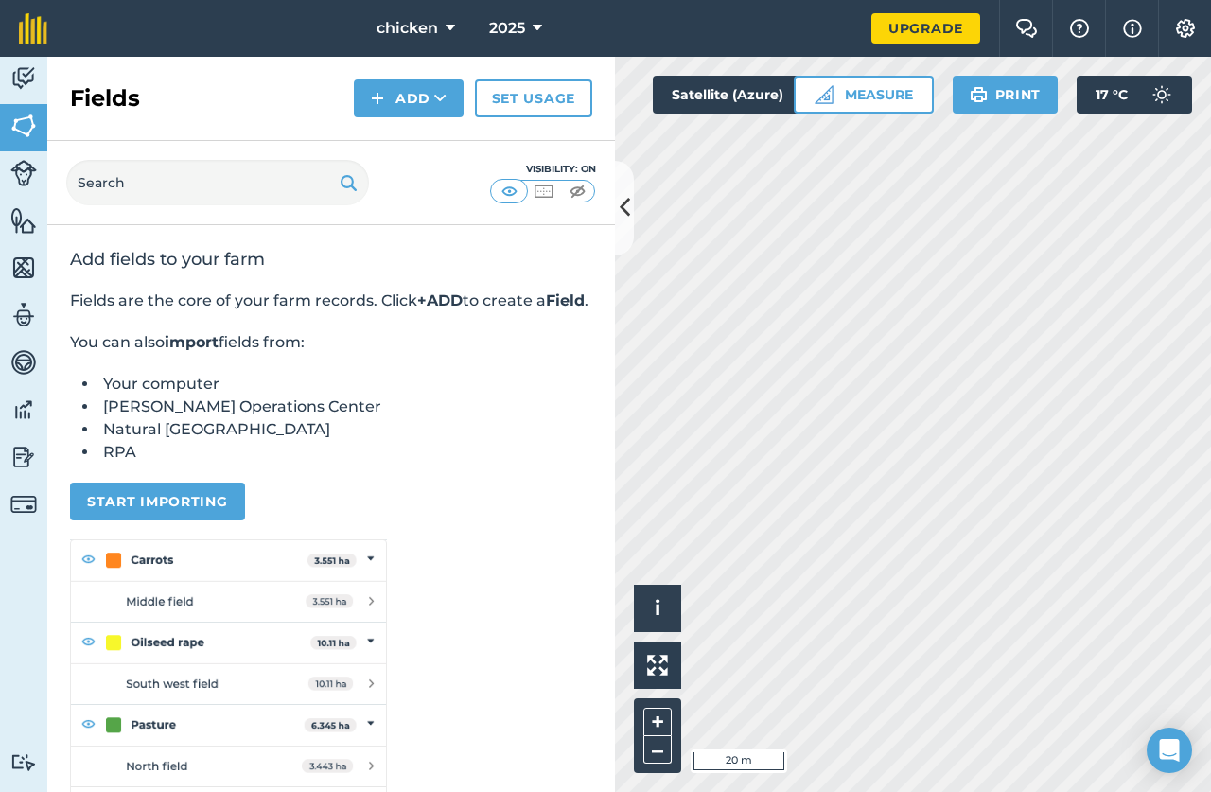
click at [567, 346] on div "Activity Fields Livestock Features Maps Team Vehicles Data Reporting Billing Tu…" at bounding box center [605, 424] width 1211 height 735
click at [845, 107] on button "Measure" at bounding box center [864, 95] width 140 height 38
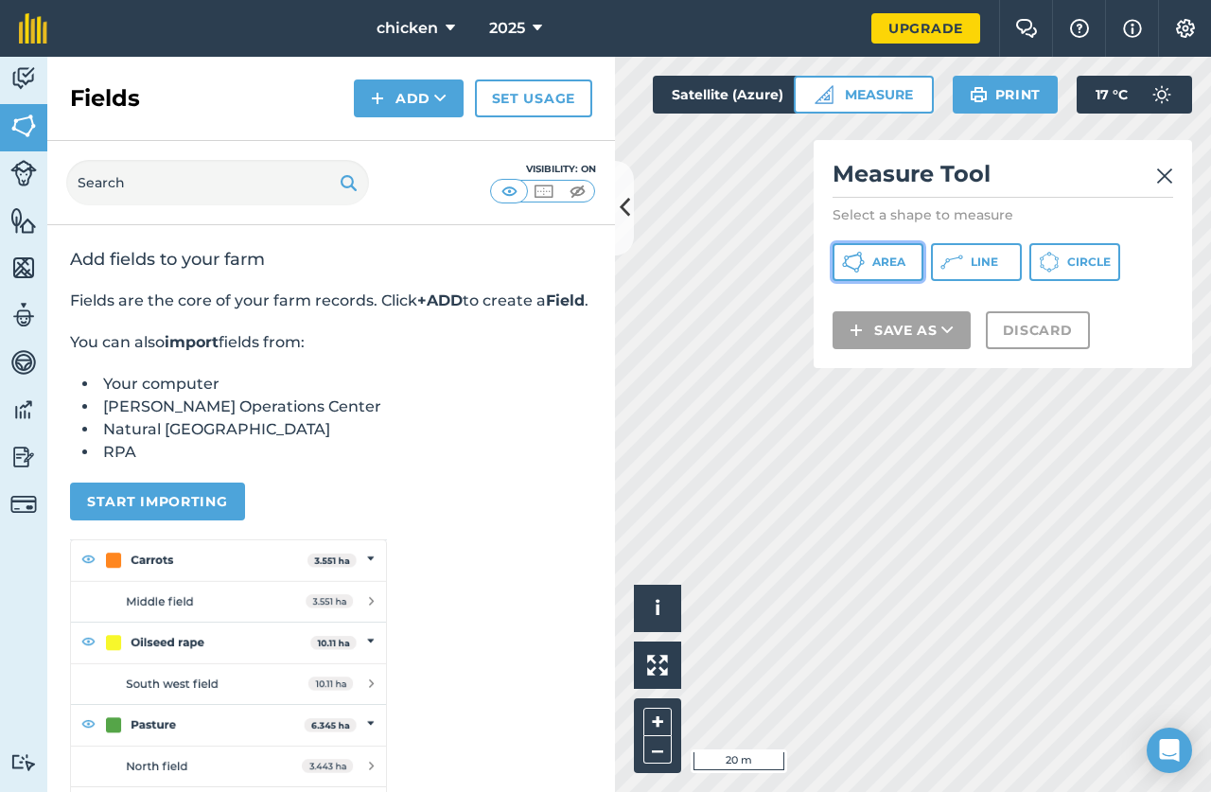
click at [896, 263] on span "Area" at bounding box center [888, 261] width 33 height 15
click at [1167, 183] on img at bounding box center [1164, 176] width 17 height 23
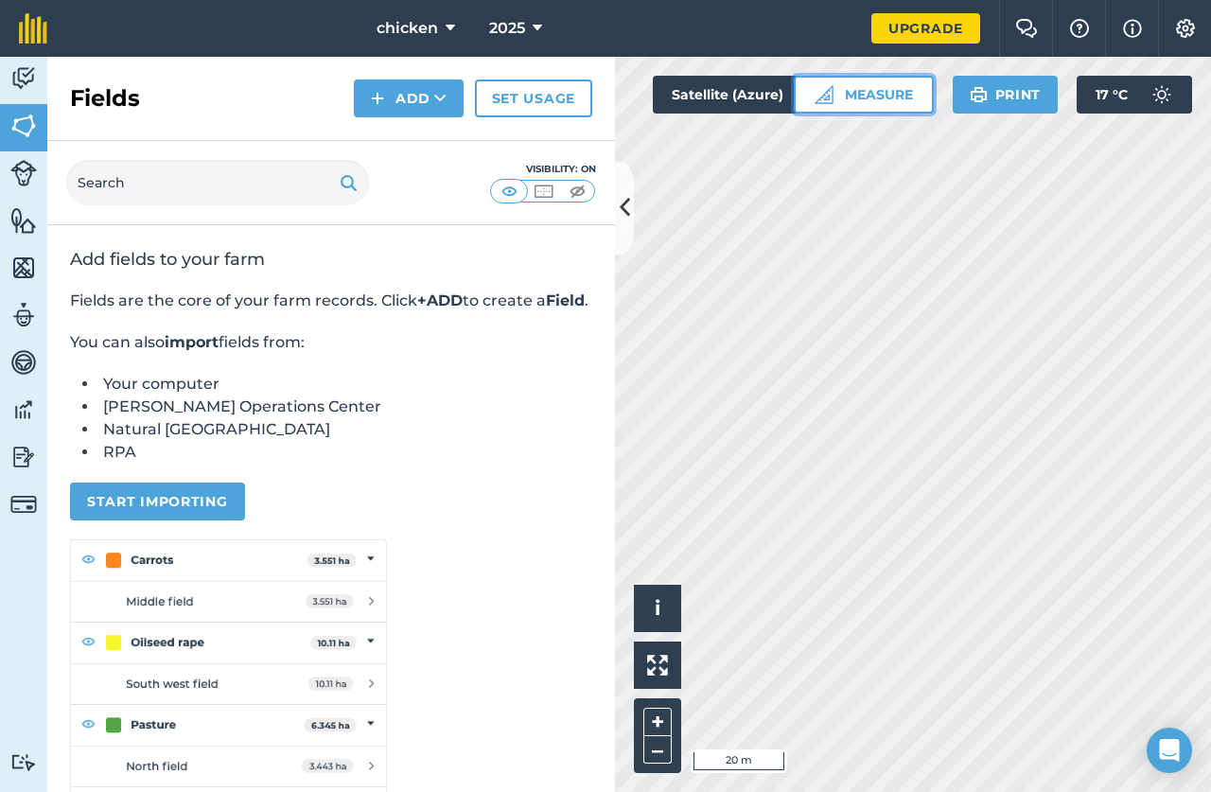
click at [835, 89] on button "Measure" at bounding box center [864, 95] width 140 height 38
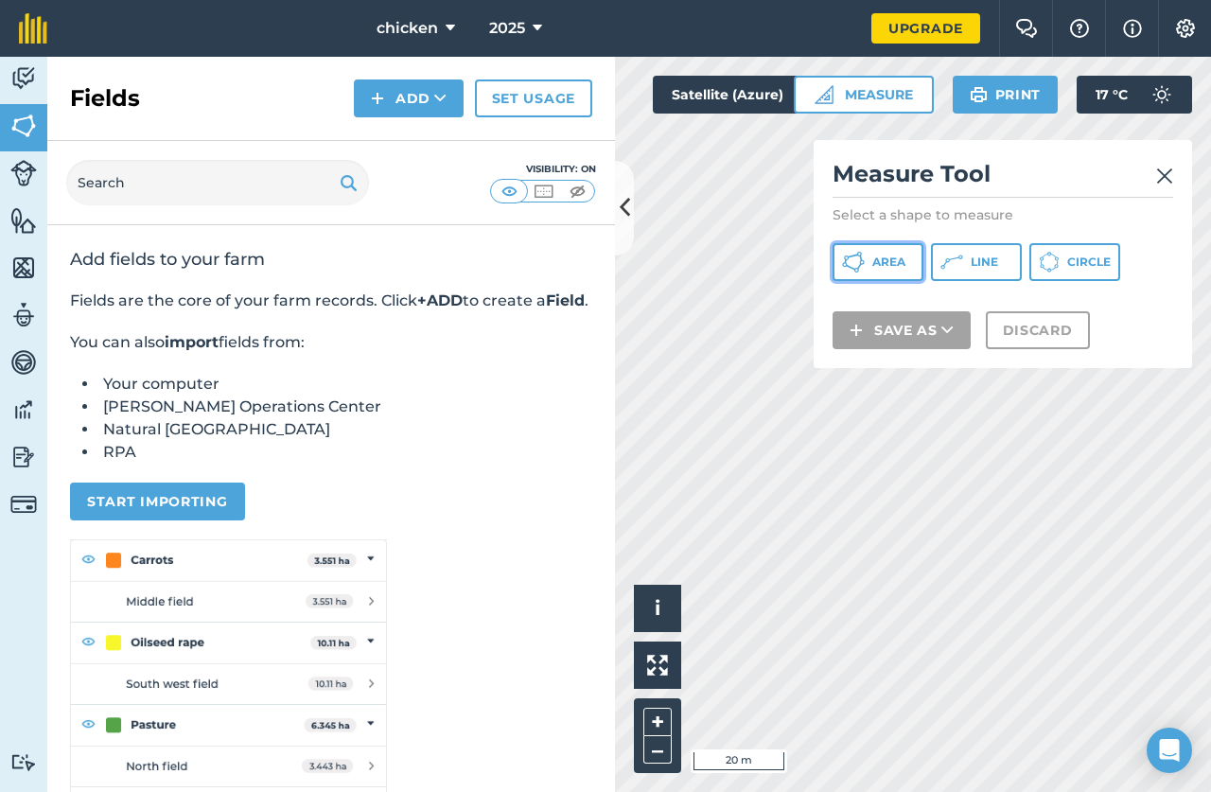
click at [885, 262] on span "Area" at bounding box center [888, 261] width 33 height 15
click at [1169, 170] on img at bounding box center [1164, 176] width 17 height 23
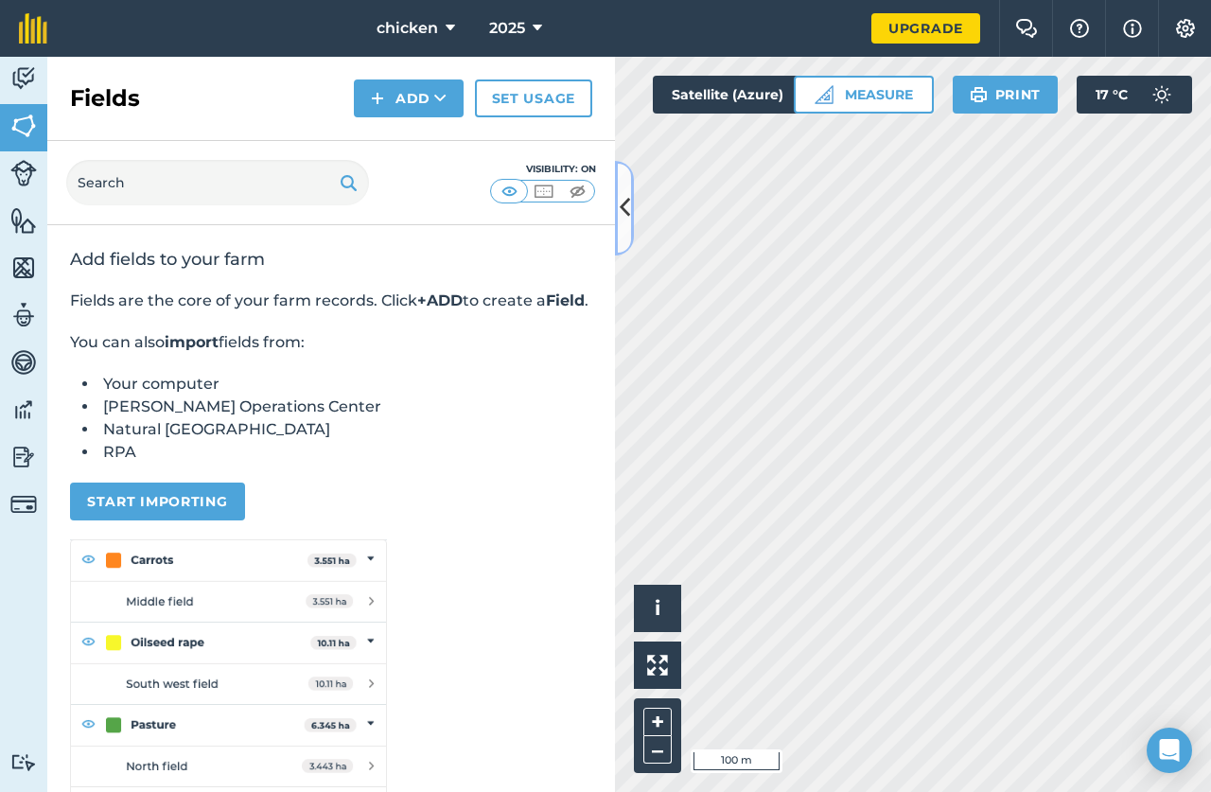
click at [629, 204] on icon at bounding box center [625, 207] width 10 height 33
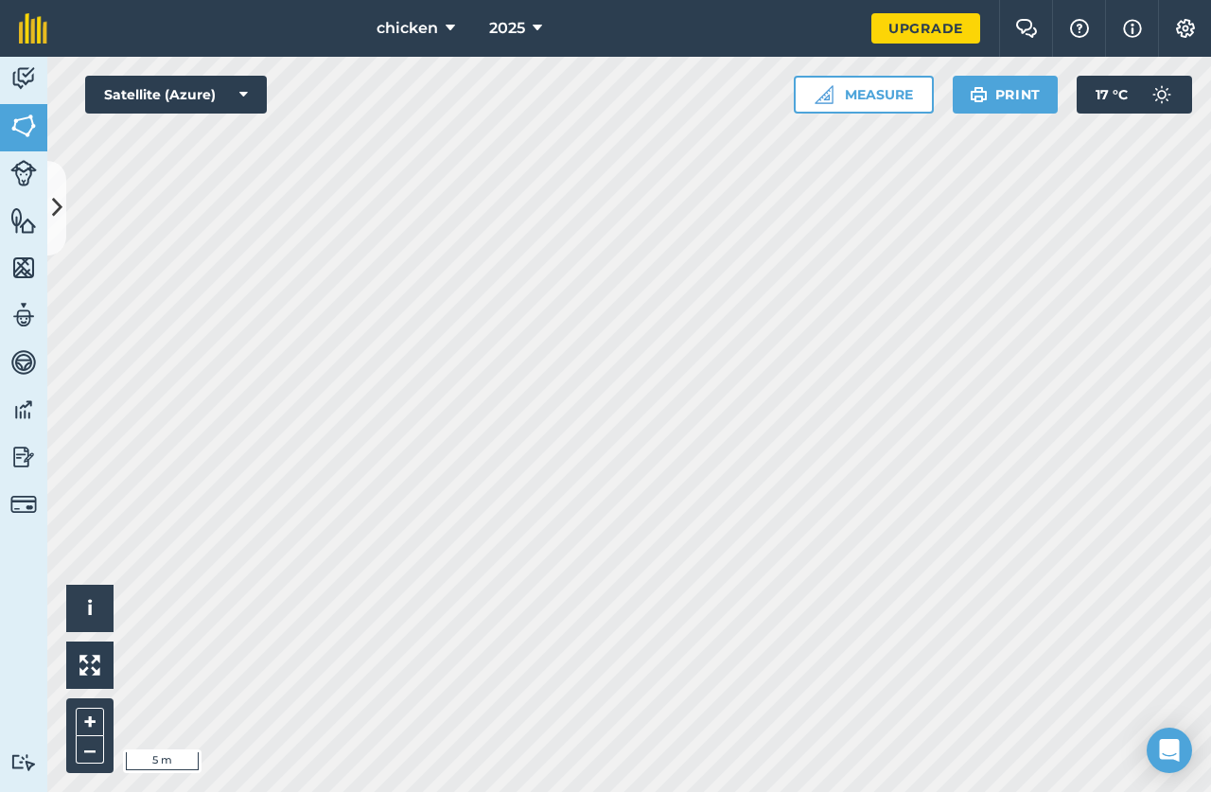
click at [660, 791] on html "chicken 2025 Upgrade Farm Chat Help Info Settings Map printing is not available…" at bounding box center [605, 396] width 1211 height 792
click at [893, 88] on button "Measure" at bounding box center [864, 95] width 140 height 38
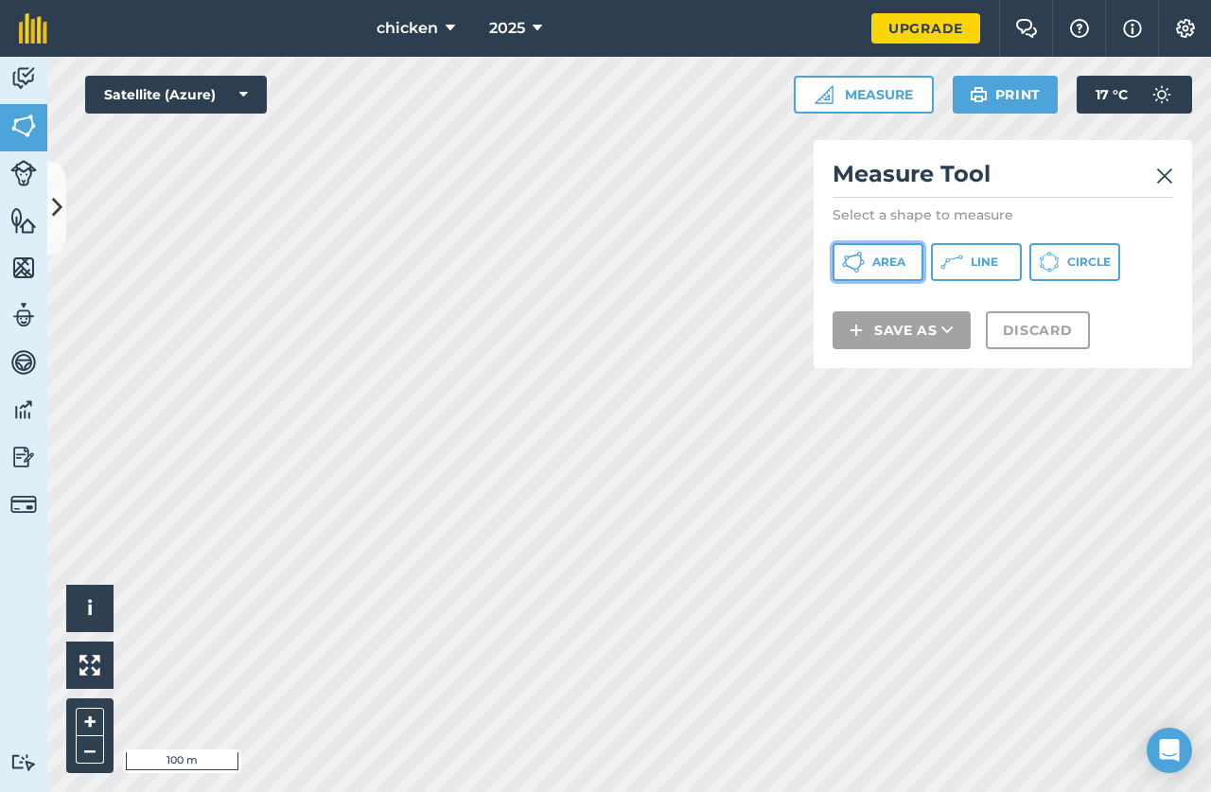
click at [880, 273] on button "Area" at bounding box center [877, 262] width 91 height 38
click at [1161, 162] on link at bounding box center [1164, 174] width 17 height 30
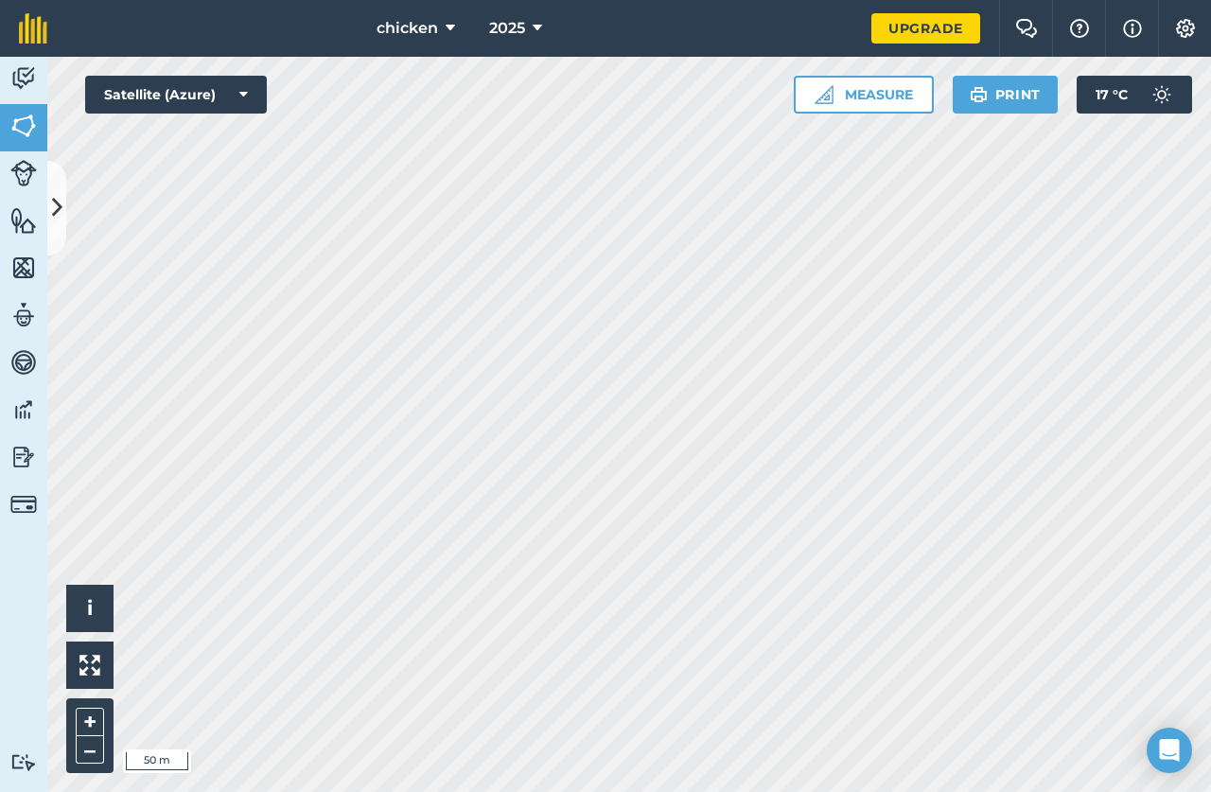
click at [504, 791] on html "chicken 2025 Upgrade Farm Chat Help Info Settings Map printing is not available…" at bounding box center [605, 396] width 1211 height 792
click at [395, 791] on html "chicken 2025 Upgrade Farm Chat Help Info Settings Map printing is not available…" at bounding box center [605, 396] width 1211 height 792
click at [585, 791] on html "chicken 2025 Upgrade Farm Chat Help Info Settings Map printing is not available…" at bounding box center [605, 396] width 1211 height 792
click at [221, 791] on html "chicken 2025 Upgrade Farm Chat Help Info Settings Map printing is not available…" at bounding box center [605, 396] width 1211 height 792
click at [318, 791] on html "chicken 2025 Upgrade Farm Chat Help Info Settings Map printing is not available…" at bounding box center [605, 396] width 1211 height 792
